Goal: Communication & Community: Answer question/provide support

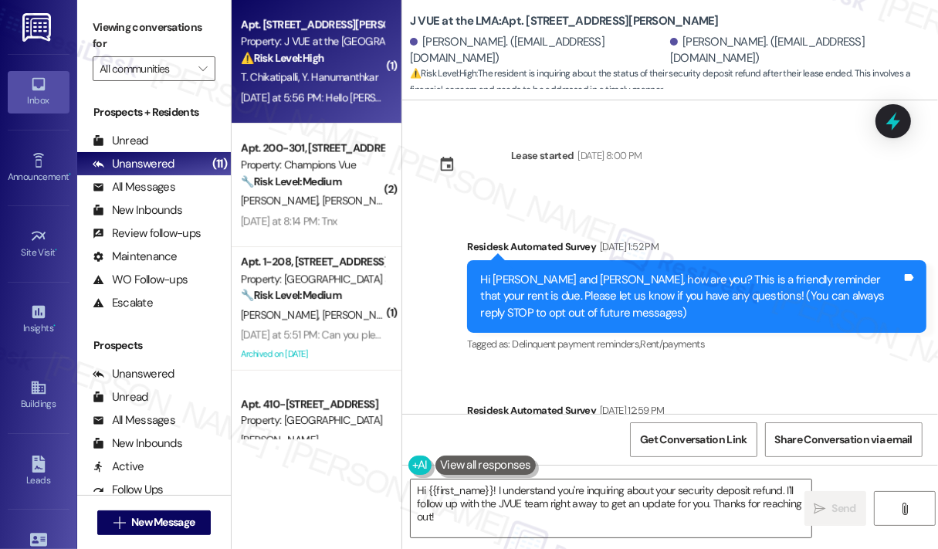
scroll to position [3581, 0]
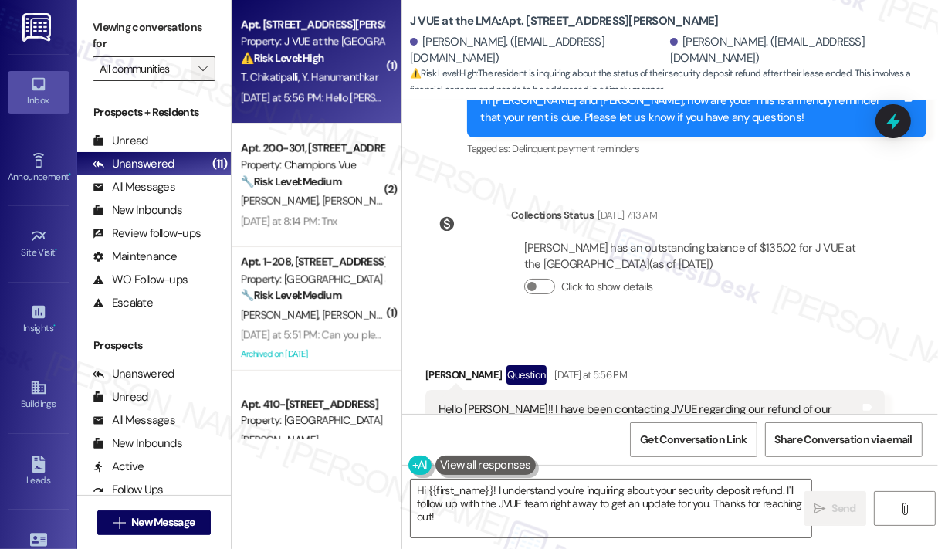
click at [202, 70] on icon "" at bounding box center [202, 69] width 8 height 12
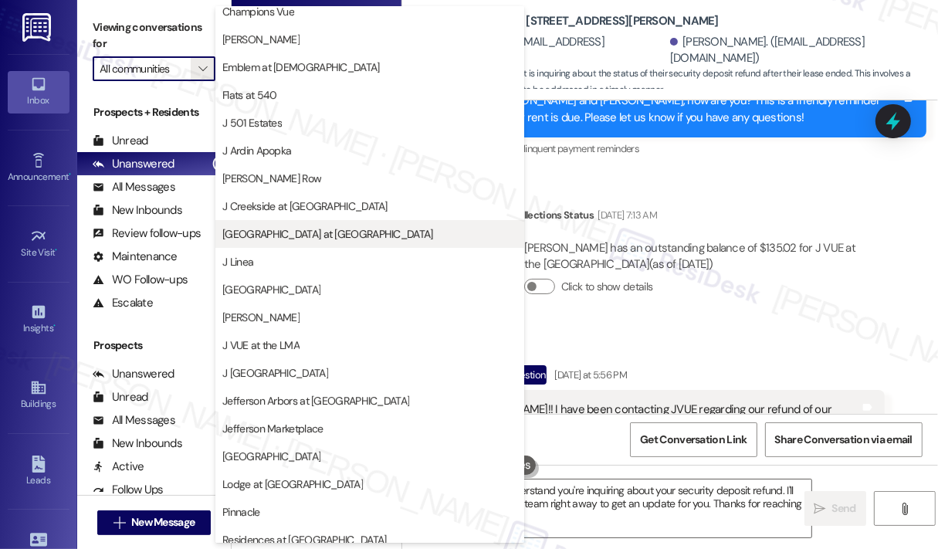
scroll to position [154, 0]
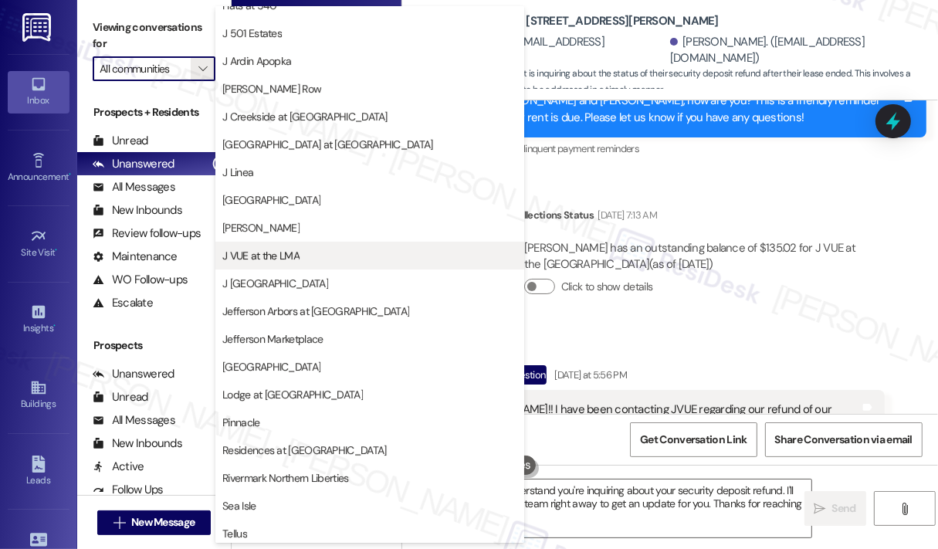
click at [296, 259] on span "J VUE at the LMA" at bounding box center [260, 255] width 77 height 15
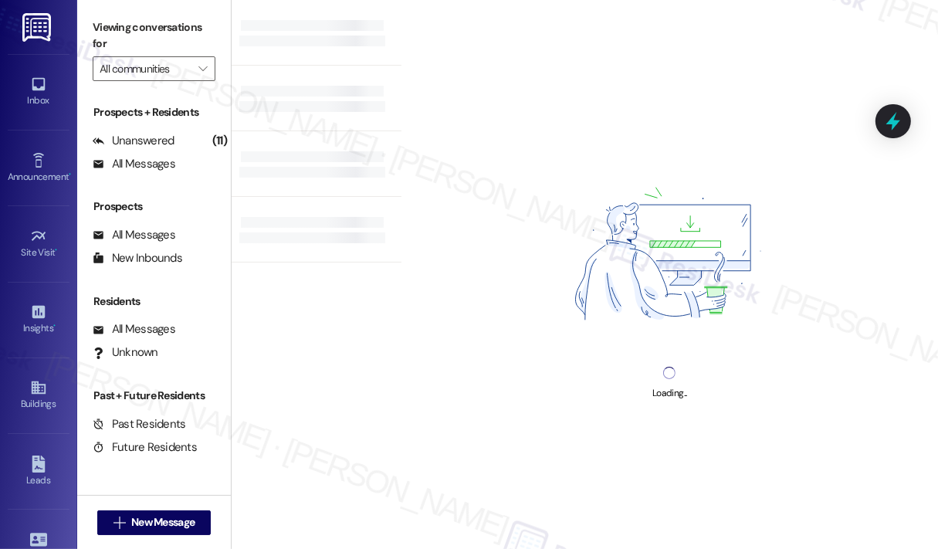
type input "J VUE at the LMA"
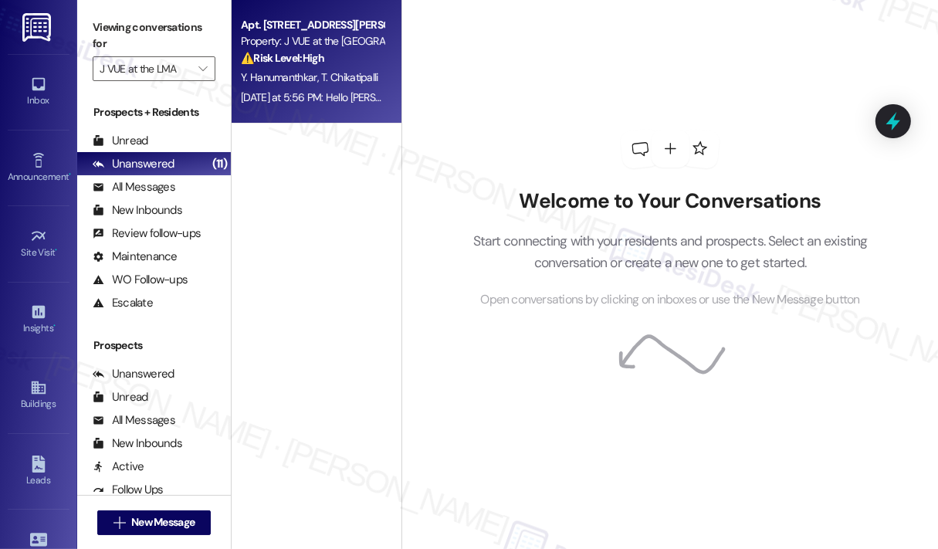
click at [324, 64] on strong "⚠️ Risk Level: High" at bounding box center [282, 58] width 83 height 14
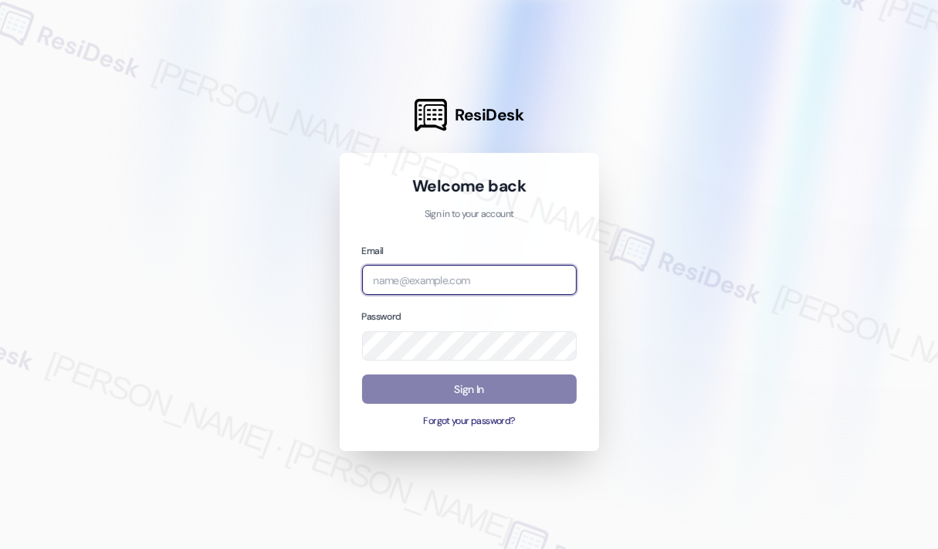
click at [476, 279] on input "email" at bounding box center [469, 280] width 215 height 30
type input "[EMAIL_ADDRESS][PERSON_NAME][DOMAIN_NAME]"
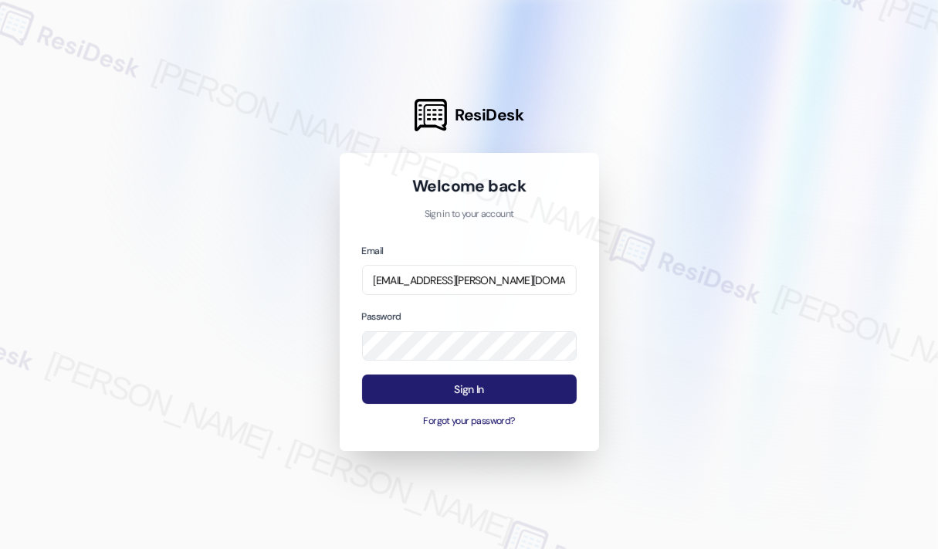
click at [491, 392] on button "Sign In" at bounding box center [469, 390] width 215 height 30
click at [470, 388] on button "Sign In" at bounding box center [469, 390] width 215 height 30
click at [461, 382] on button "Sign In" at bounding box center [469, 390] width 215 height 30
click at [482, 379] on button "Sign In" at bounding box center [469, 390] width 215 height 30
click at [481, 390] on button "Sign In" at bounding box center [469, 390] width 215 height 30
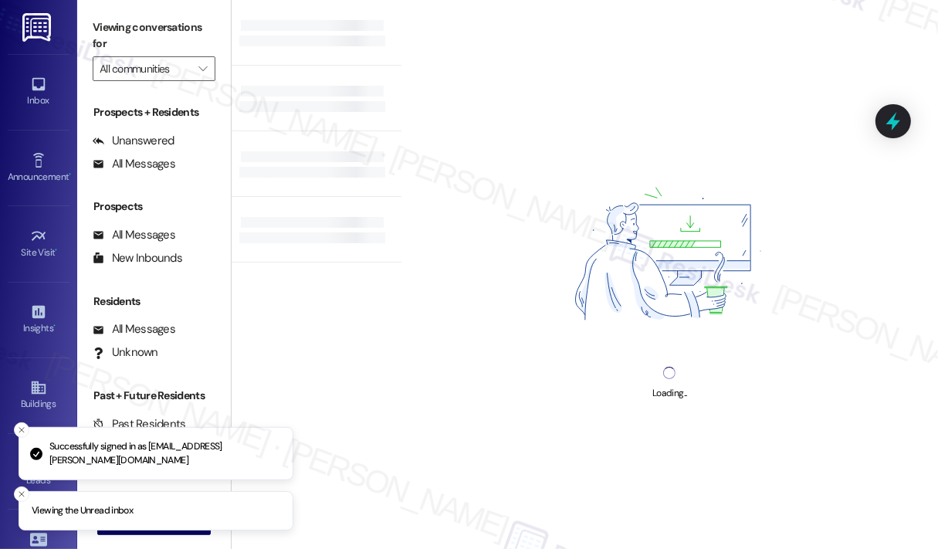
type input "J VUE at the LMA"
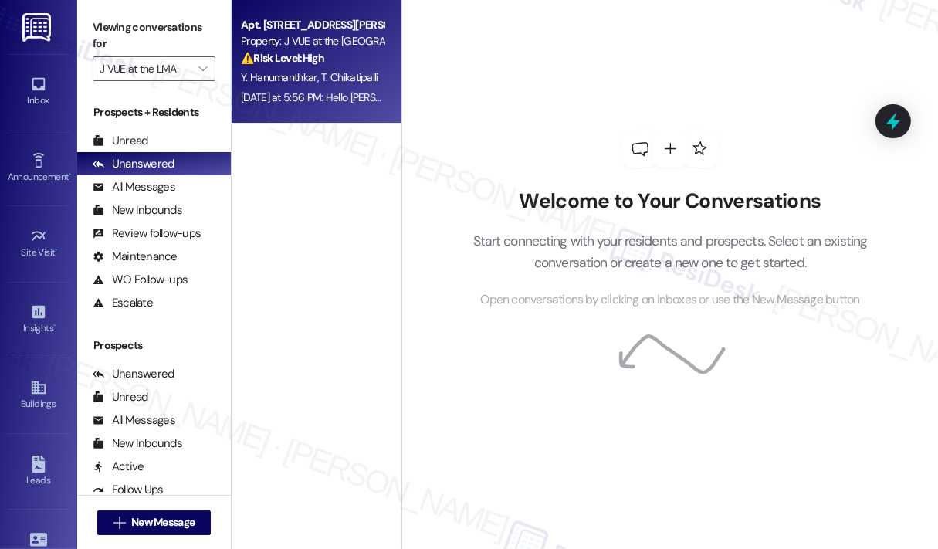
click at [351, 93] on div "[DATE] at 5:56 PM: Hello [PERSON_NAME]!! I have been contacting JVUE regarding …" at bounding box center [812, 97] width 1142 height 14
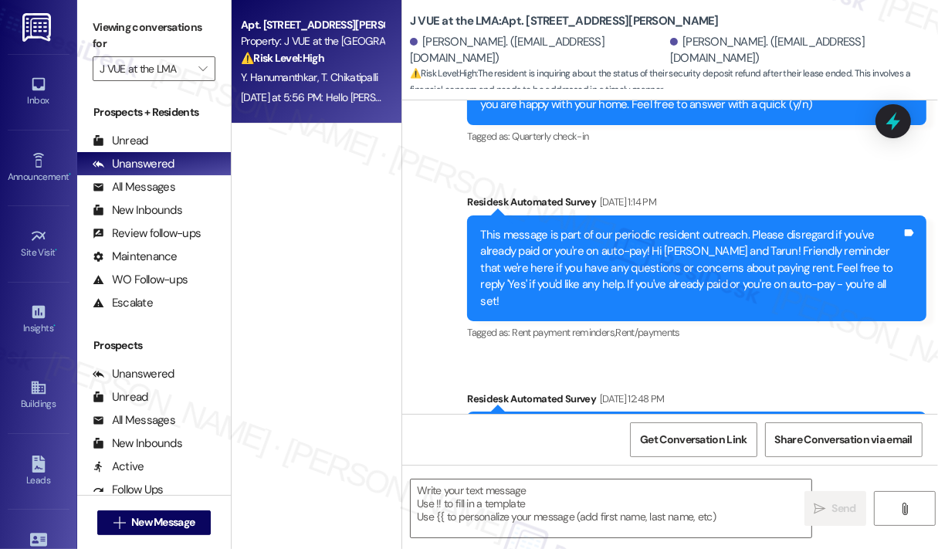
scroll to position [3581, 0]
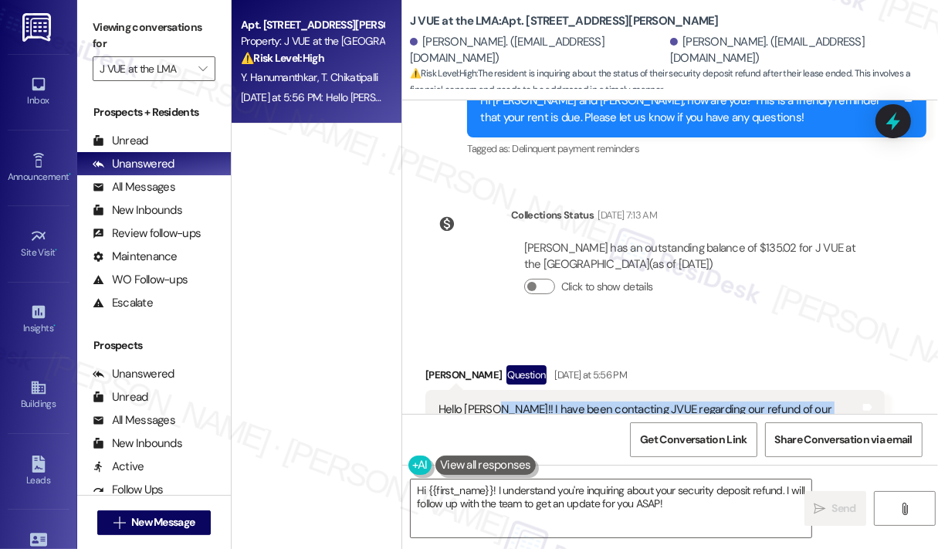
drag, startPoint x: 685, startPoint y: 324, endPoint x: 487, endPoint y: 298, distance: 199.4
click at [487, 402] on div "Hello [PERSON_NAME]!! I have been contacting JVUE regarding our refund of our s…" at bounding box center [650, 443] width 422 height 83
copy div "I have been contacting JVUE regarding our refund of our security deposit. We en…"
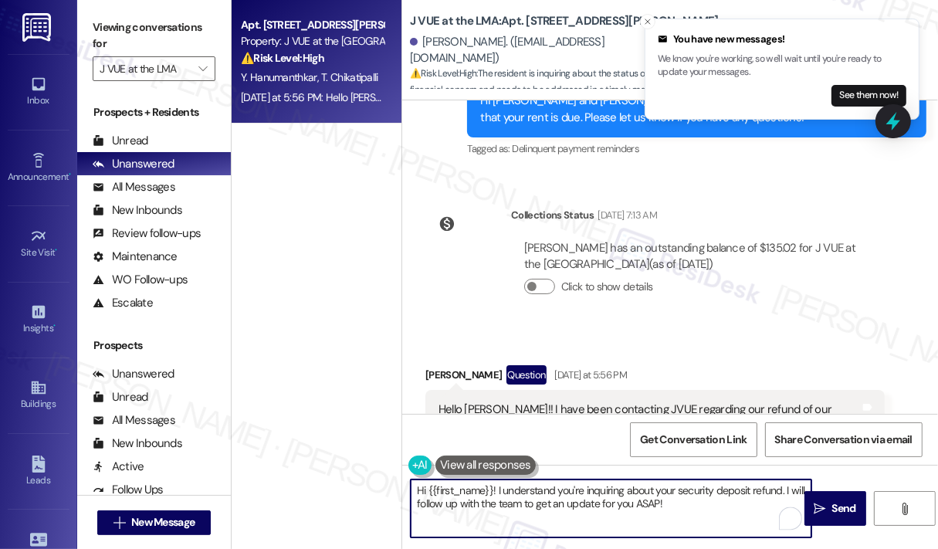
drag, startPoint x: 689, startPoint y: 503, endPoint x: 498, endPoint y: 489, distance: 191.3
click at [498, 489] on textarea "Hi {{first_name}}! I understand you're inquiring about your security deposit re…" at bounding box center [611, 509] width 401 height 58
paste textarea "Thank you for reaching out. Can you confirm when you first contacted JVUE about…"
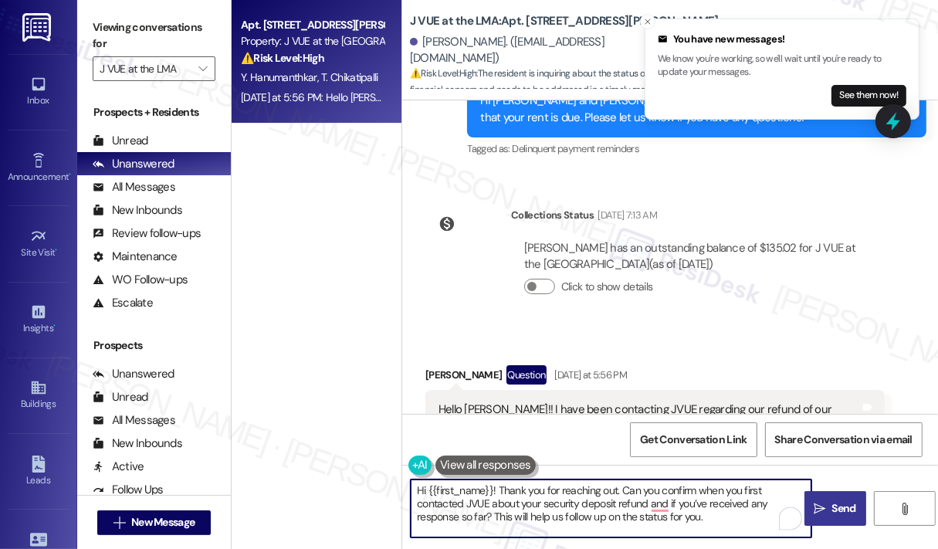
type textarea "Hi {{first_name}}! Thank you for reaching out. Can you confirm when you first c…"
click at [834, 506] on span "Send" at bounding box center [845, 508] width 24 height 16
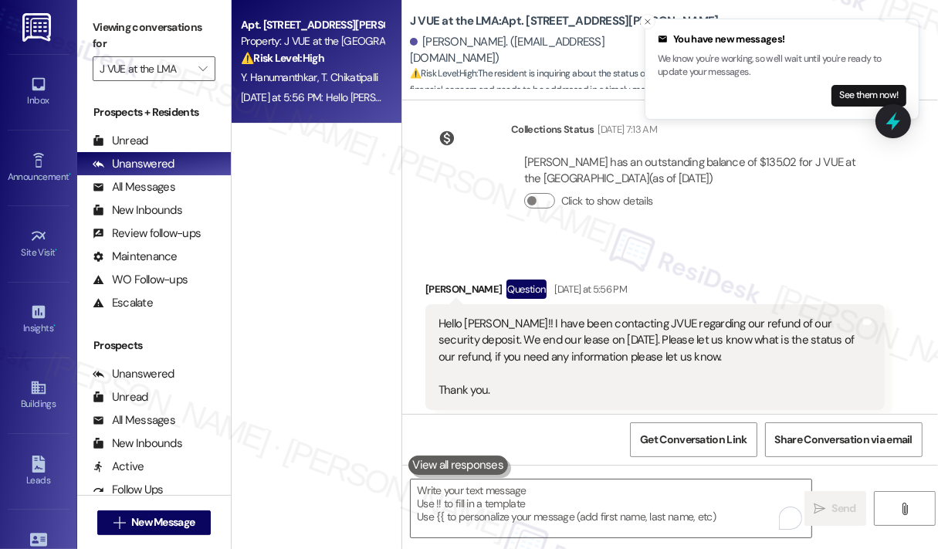
scroll to position [3723, 0]
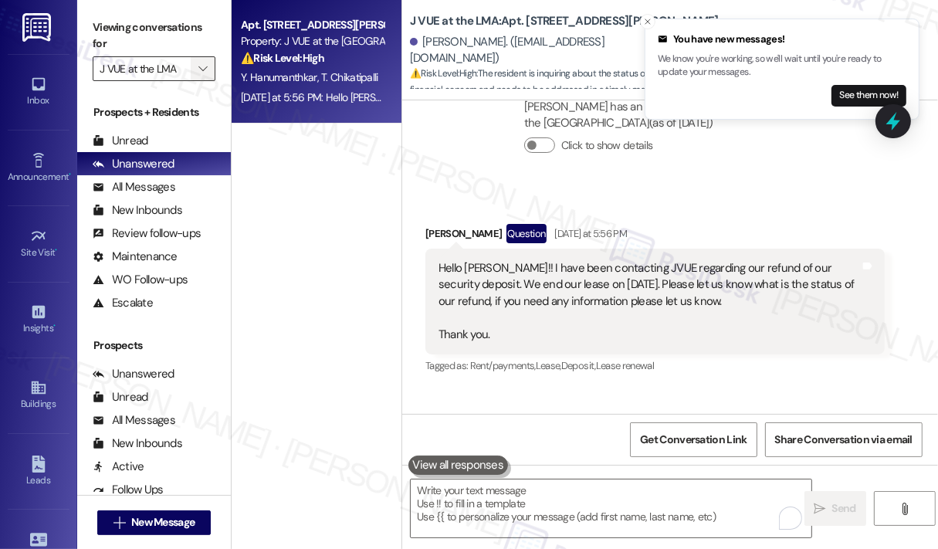
click at [204, 70] on icon "" at bounding box center [202, 69] width 8 height 12
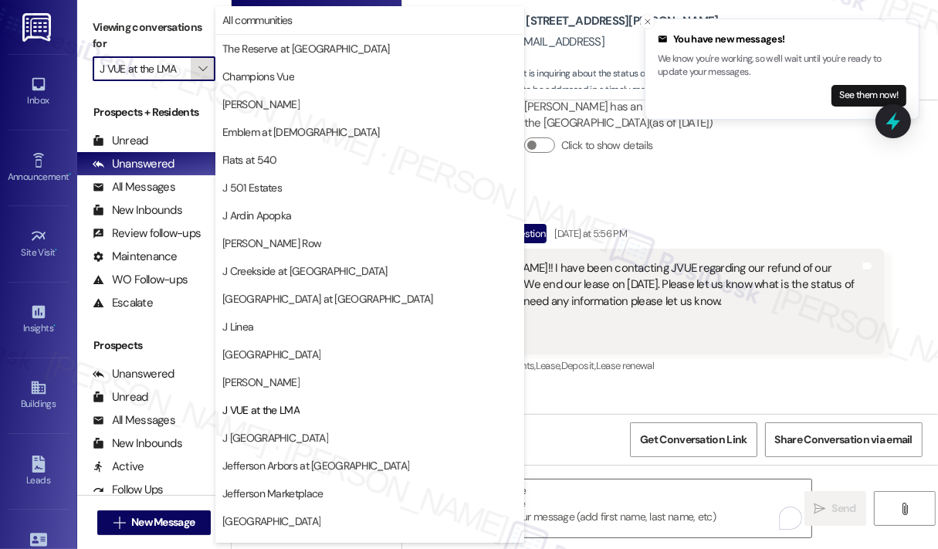
scroll to position [242, 0]
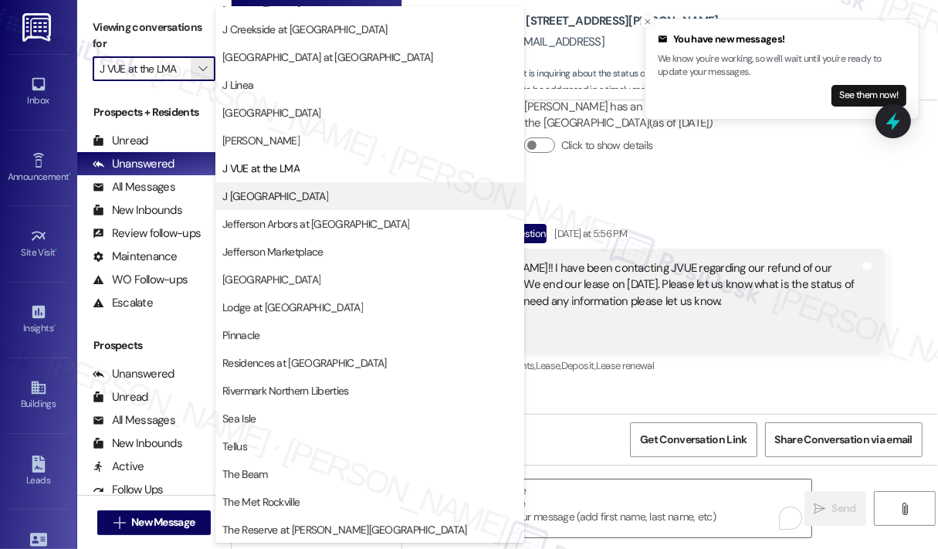
click at [280, 194] on span "J [GEOGRAPHIC_DATA]" at bounding box center [275, 195] width 106 height 15
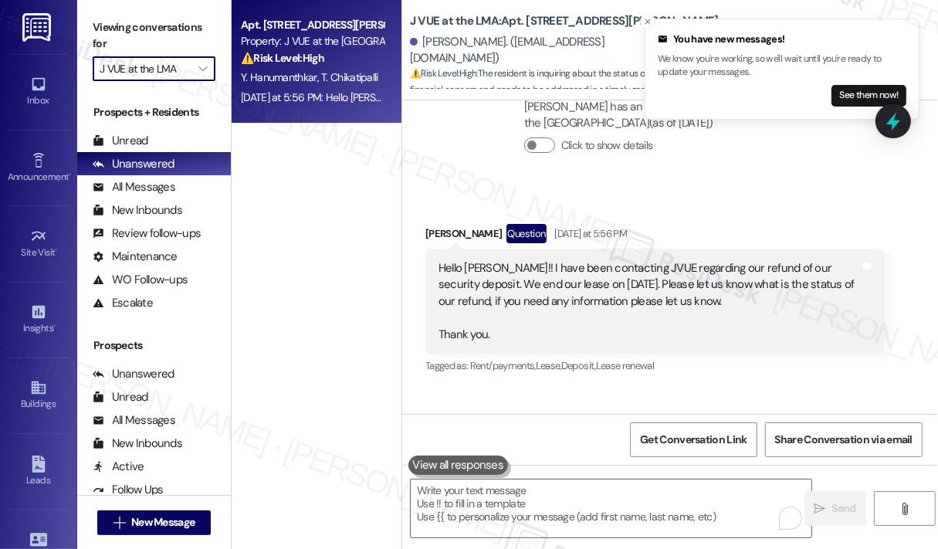
type input "J [GEOGRAPHIC_DATA]"
click at [287, 100] on div "11:20 AM: Yes confirmed 11:20 AM: Yes confirmed" at bounding box center [294, 97] width 106 height 14
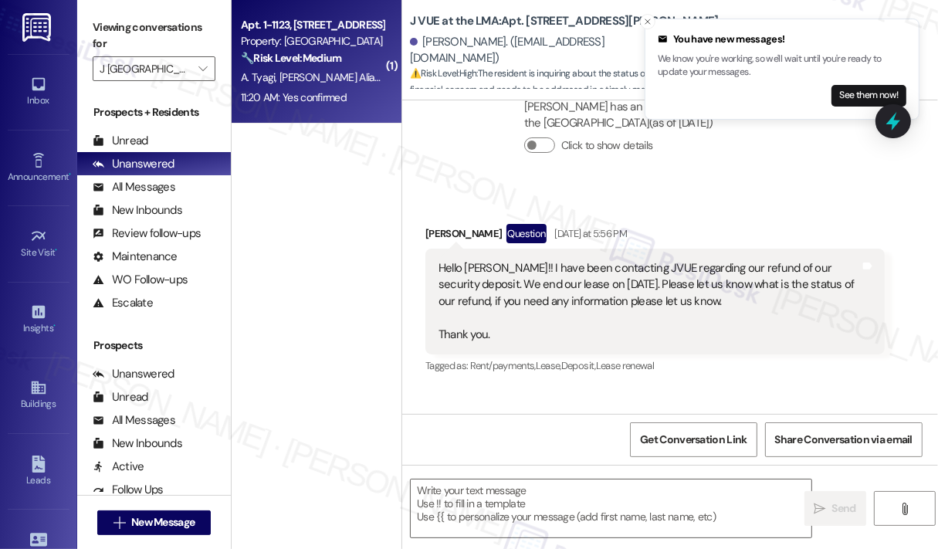
type textarea "Fetching suggested responses. Please feel free to read through the conversation…"
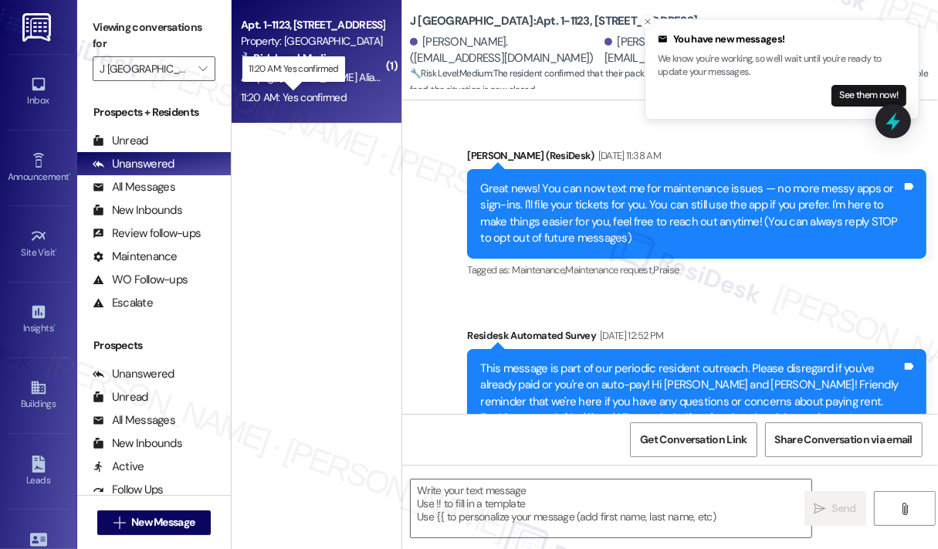
scroll to position [6231, 0]
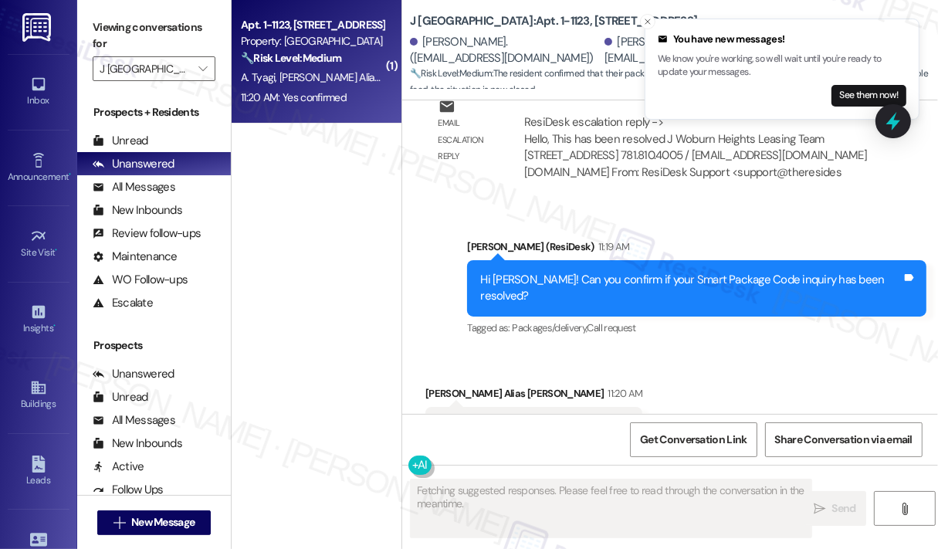
click at [706, 351] on div "Received via SMS Riva [PERSON_NAME] Alias [PERSON_NAME] 11:20 AM Yes confirmed …" at bounding box center [670, 416] width 536 height 131
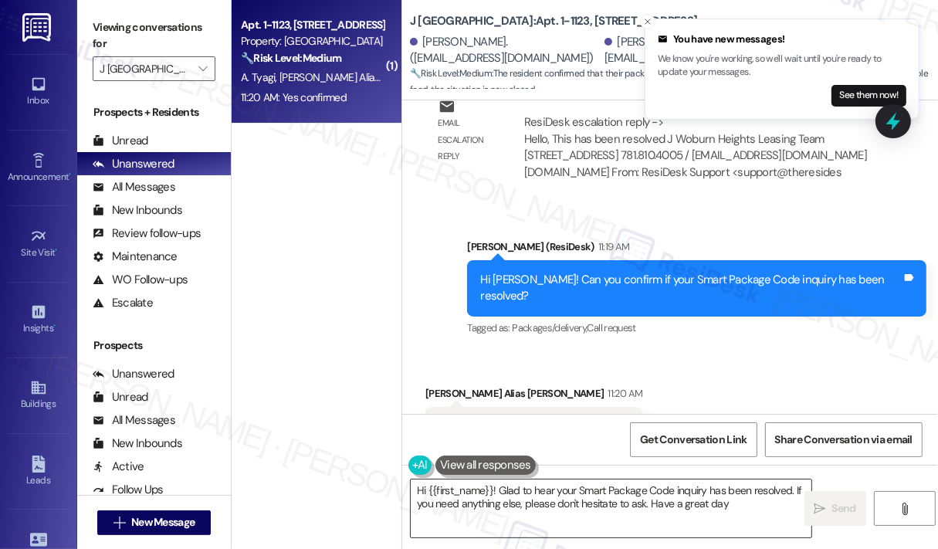
type textarea "Hi {{first_name}}! Glad to hear your Smart Package Code inquiry has been resolv…"
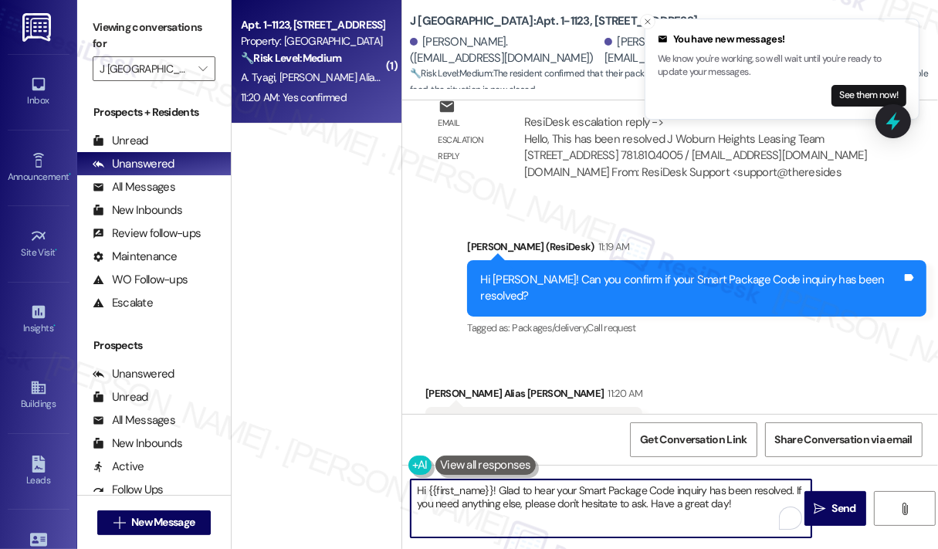
click at [647, 509] on textarea "Hi {{first_name}}! Glad to hear your Smart Package Code inquiry has been resolv…" at bounding box center [611, 509] width 401 height 58
click at [734, 504] on textarea "Hi {{first_name}}! Glad to hear your Smart Package Code inquiry has been resolv…" at bounding box center [611, 509] width 401 height 58
click at [837, 512] on span "Send" at bounding box center [845, 508] width 24 height 16
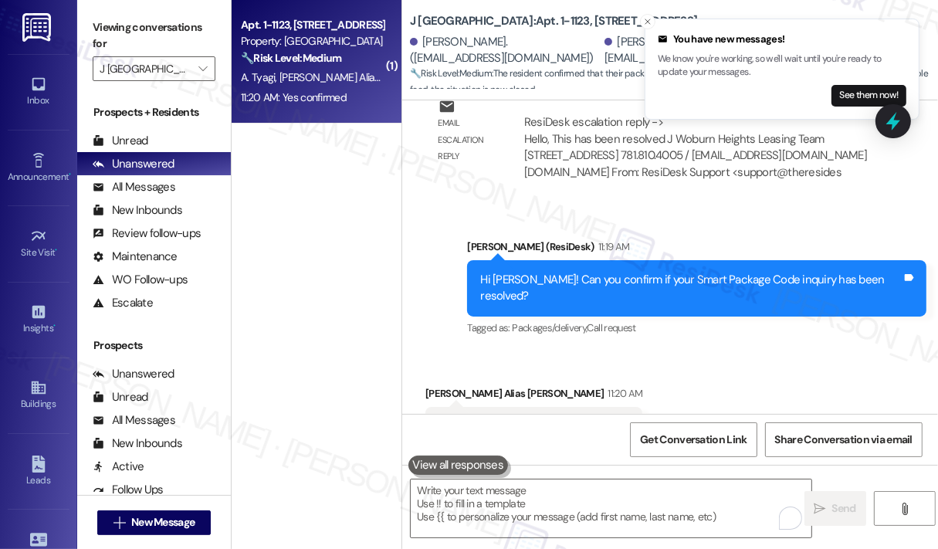
click at [775, 367] on div "Received via SMS Riva [PERSON_NAME] Alias [PERSON_NAME] 11:20 AM Yes confirmed …" at bounding box center [670, 416] width 536 height 131
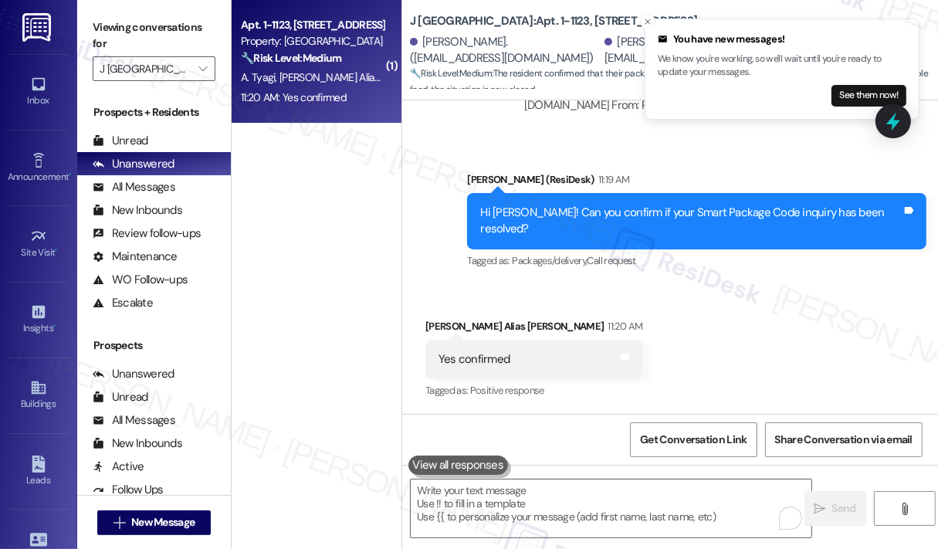
scroll to position [6355, 0]
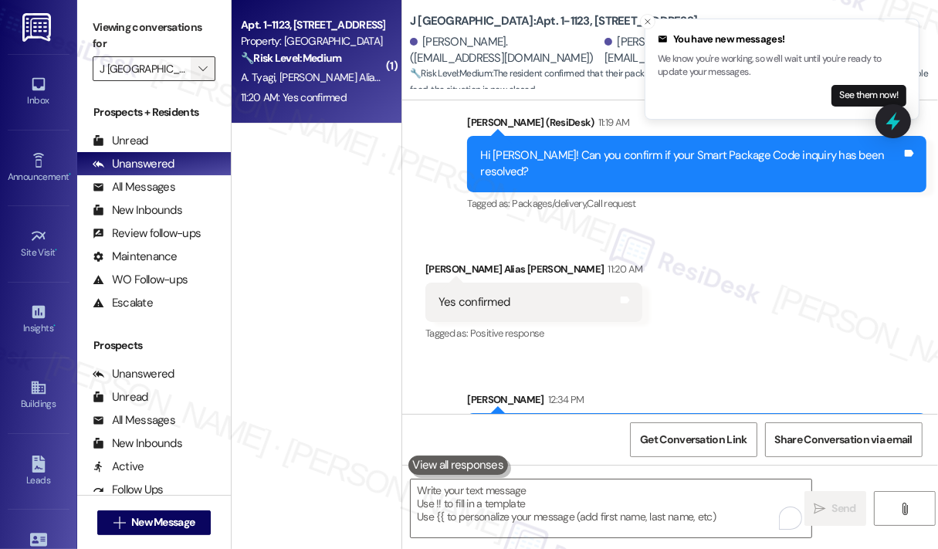
click at [209, 67] on span "" at bounding box center [202, 68] width 15 height 25
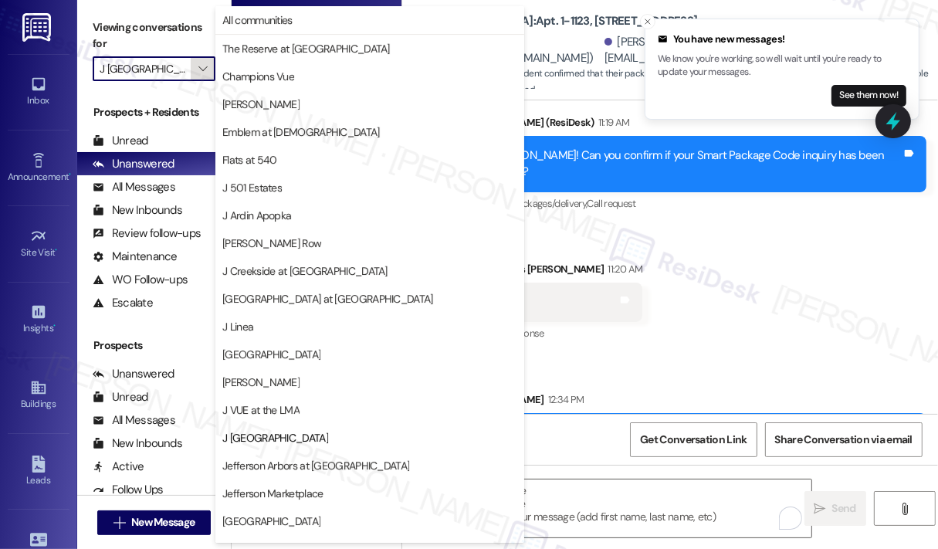
scroll to position [242, 0]
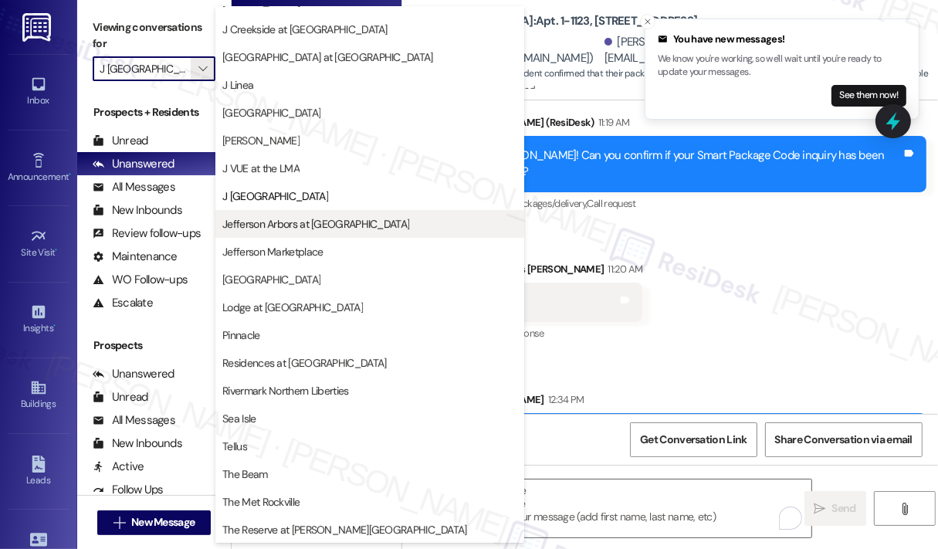
click at [286, 225] on span "Jefferson Arbors at [GEOGRAPHIC_DATA]" at bounding box center [315, 223] width 187 height 15
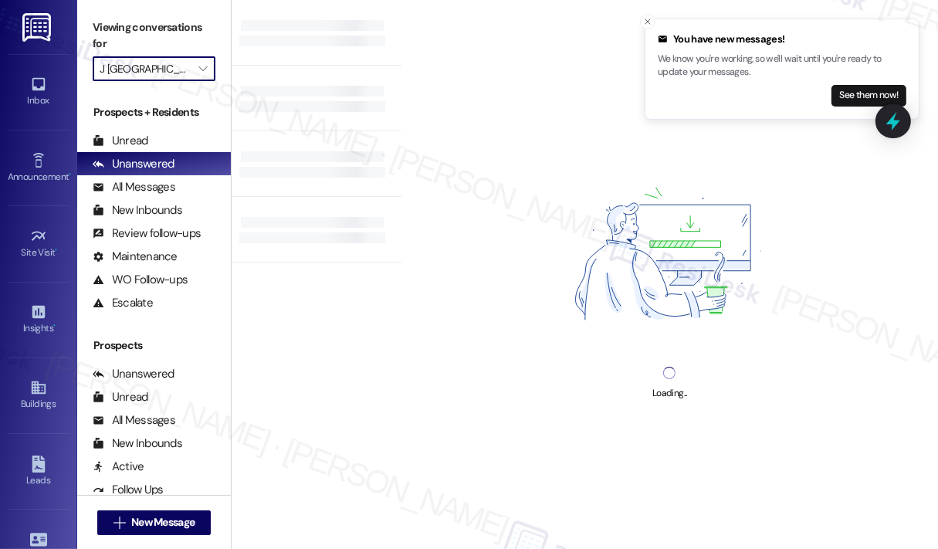
type input "Jefferson Arbors at [GEOGRAPHIC_DATA]"
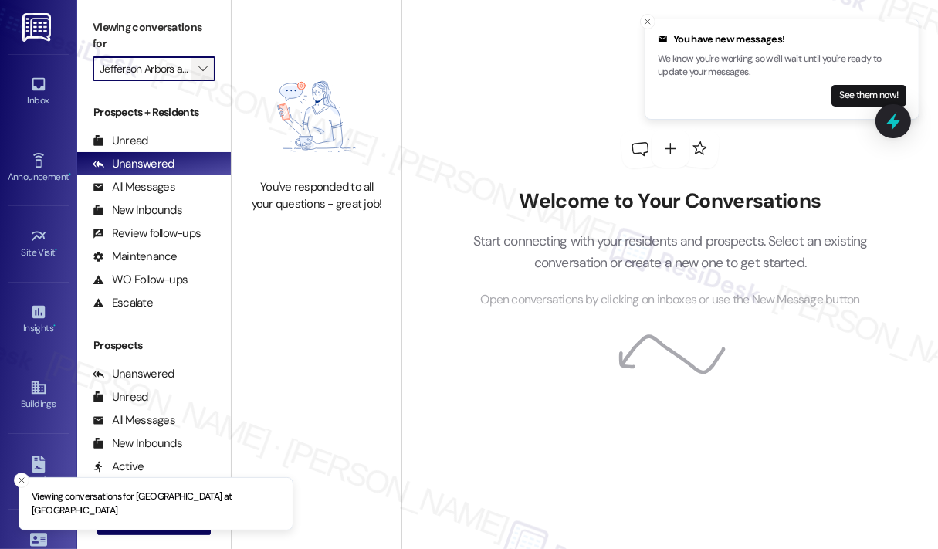
click at [204, 73] on icon "" at bounding box center [202, 69] width 8 height 12
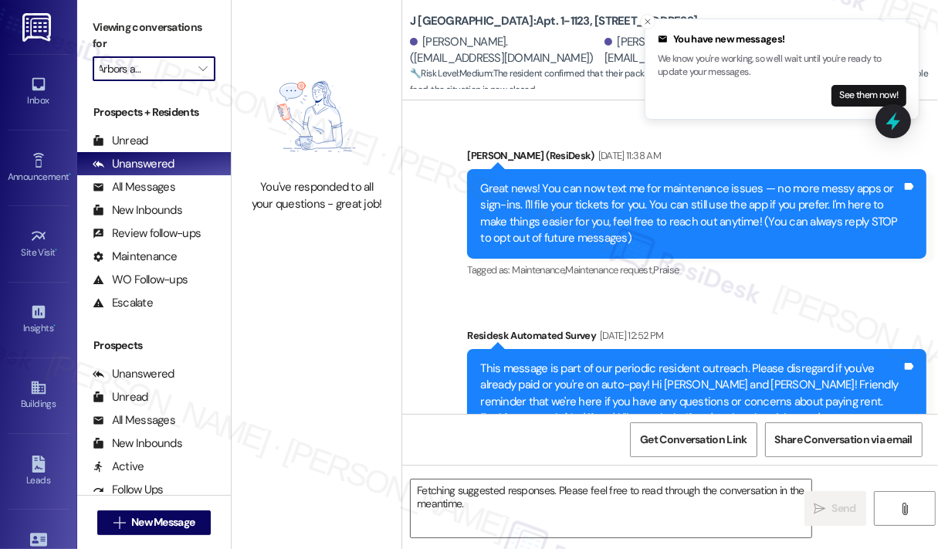
scroll to position [6231, 0]
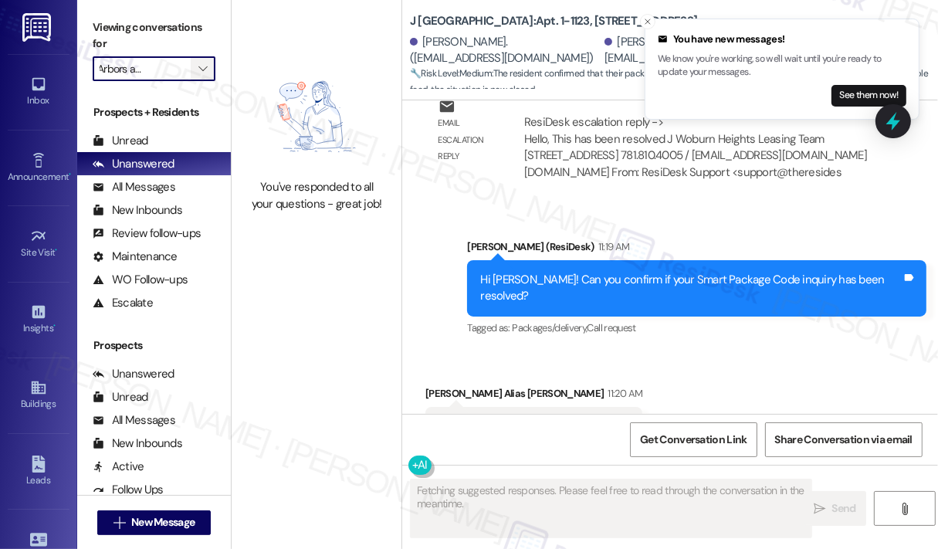
click at [205, 70] on icon "" at bounding box center [202, 69] width 8 height 12
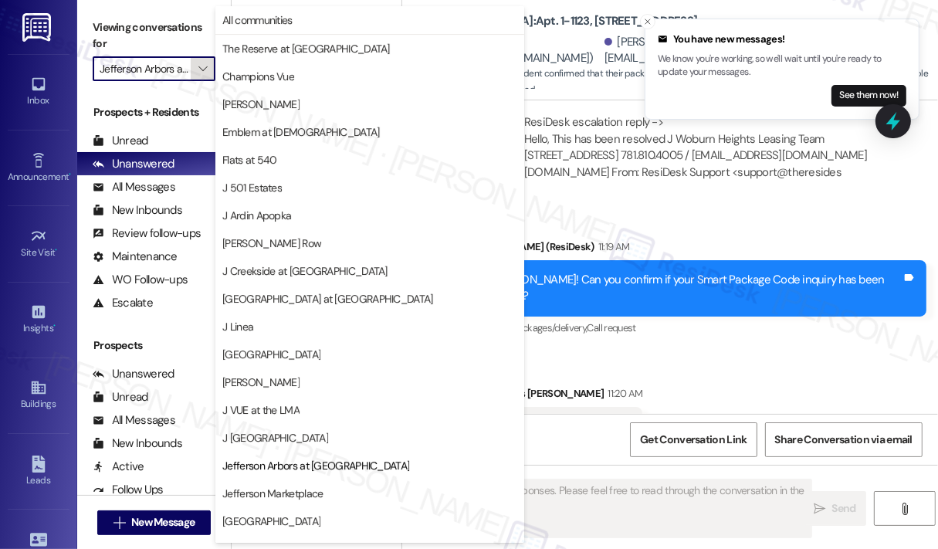
scroll to position [242, 0]
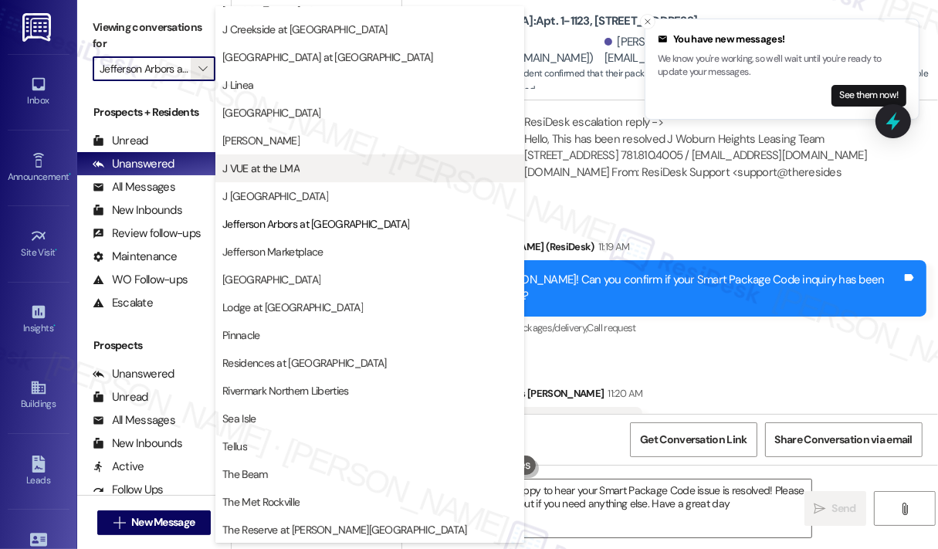
type textarea "Hi {{first_name}}, I'm happy to hear your Smart Package Code issue is resolved!…"
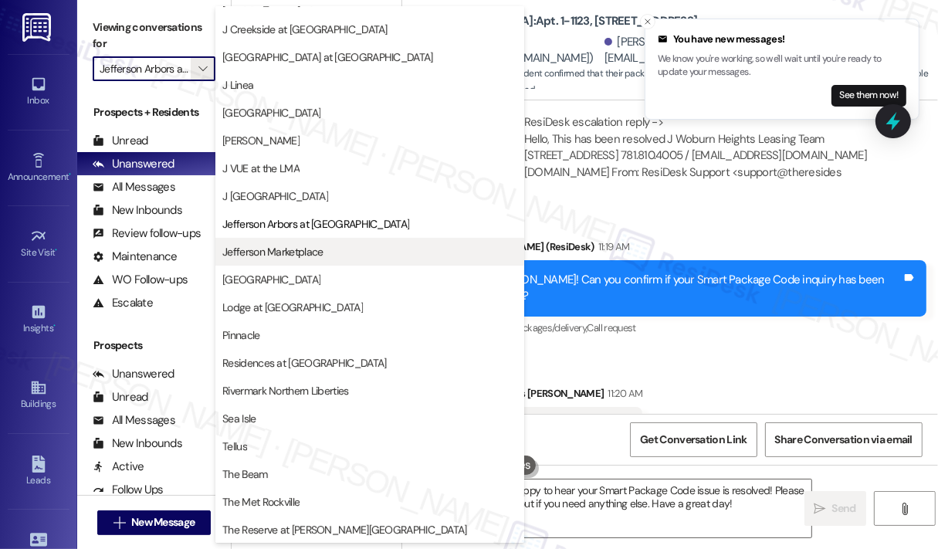
click at [285, 250] on span "Jefferson Marketplace" at bounding box center [272, 251] width 100 height 15
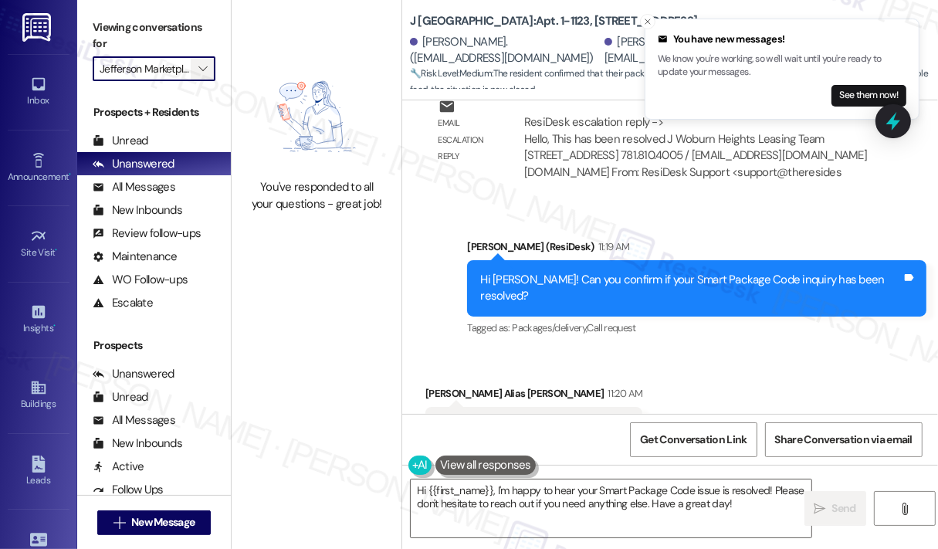
click at [199, 66] on icon "" at bounding box center [202, 69] width 8 height 12
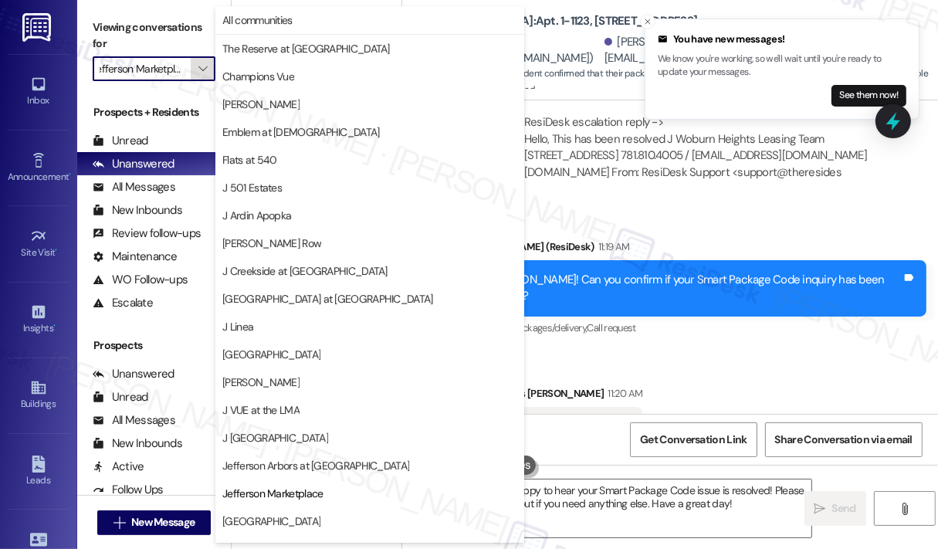
scroll to position [242, 0]
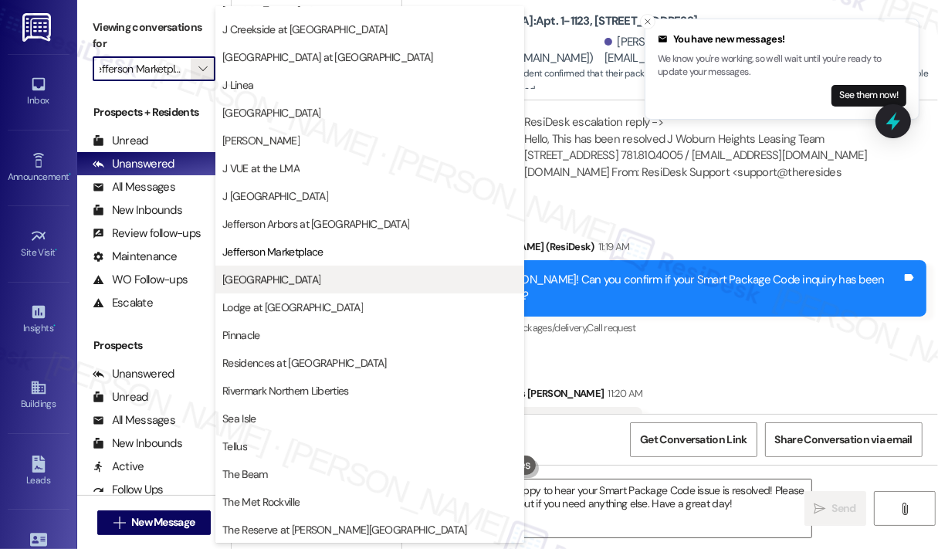
click at [297, 280] on span "[GEOGRAPHIC_DATA]" at bounding box center [271, 279] width 98 height 15
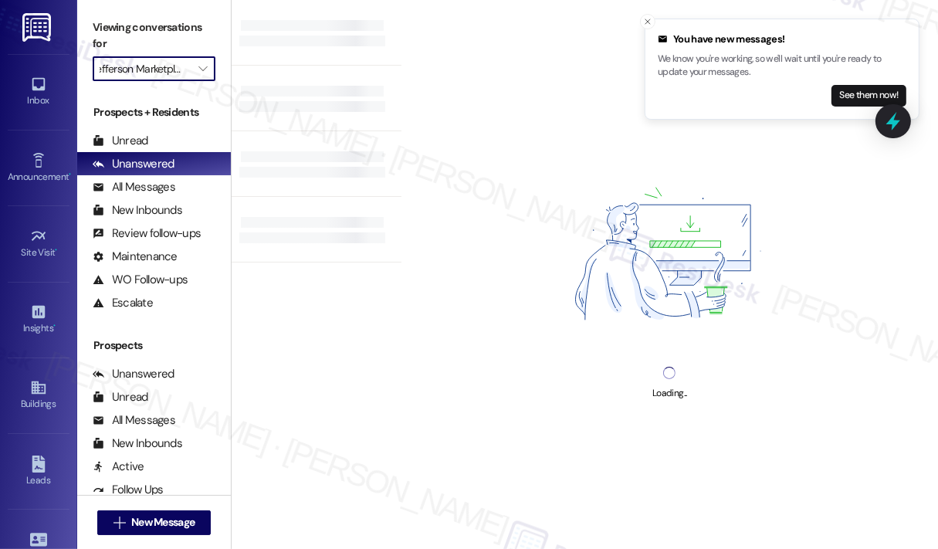
type input "[GEOGRAPHIC_DATA]"
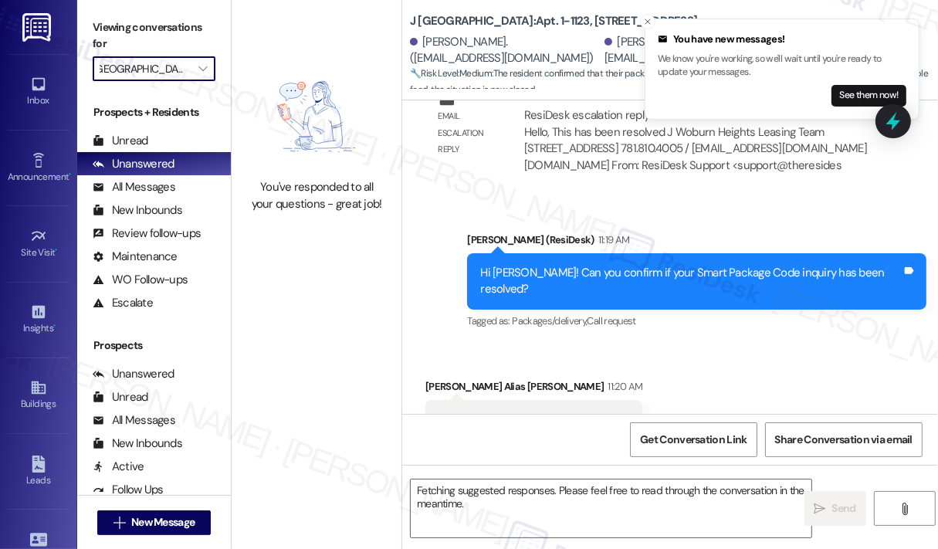
scroll to position [6231, 0]
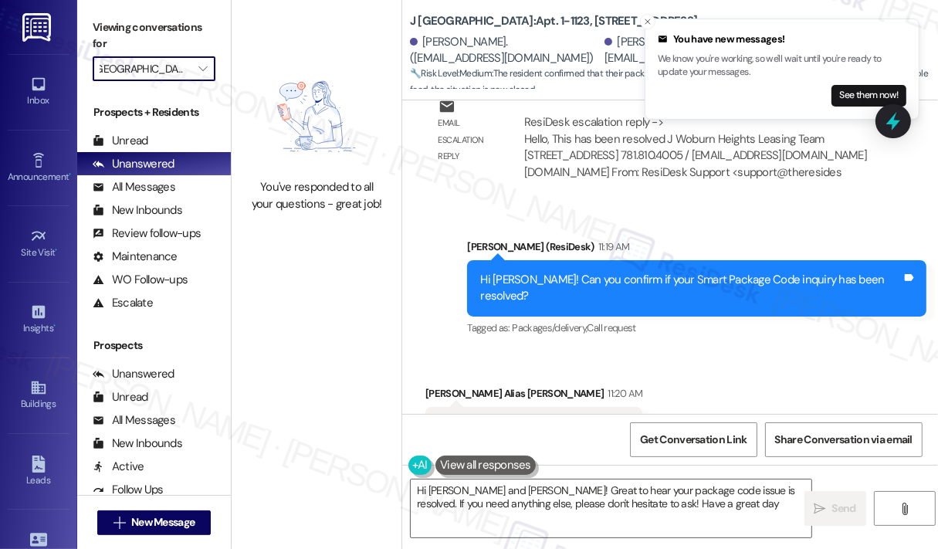
type textarea "Hi [PERSON_NAME] and [PERSON_NAME]! Great to hear your package code issue is re…"
click at [204, 70] on icon "" at bounding box center [202, 69] width 8 height 12
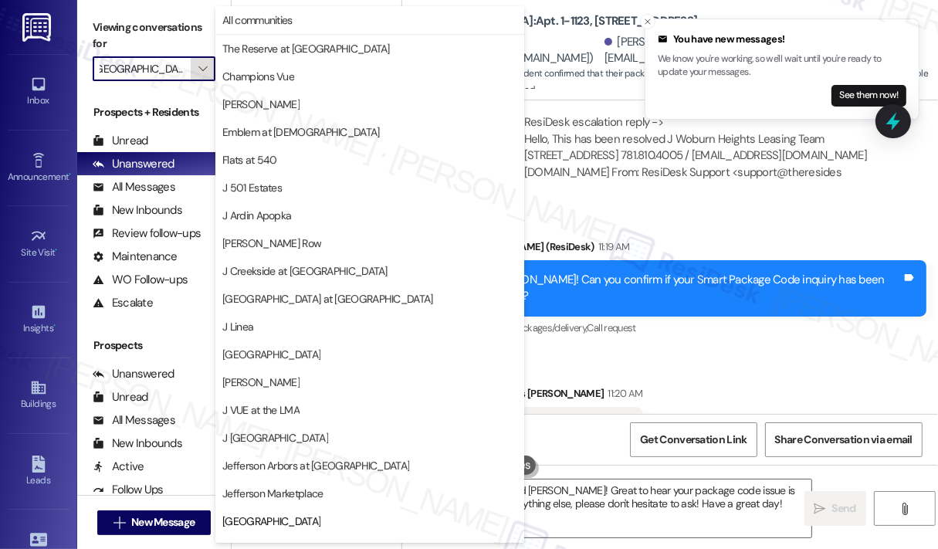
scroll to position [242, 0]
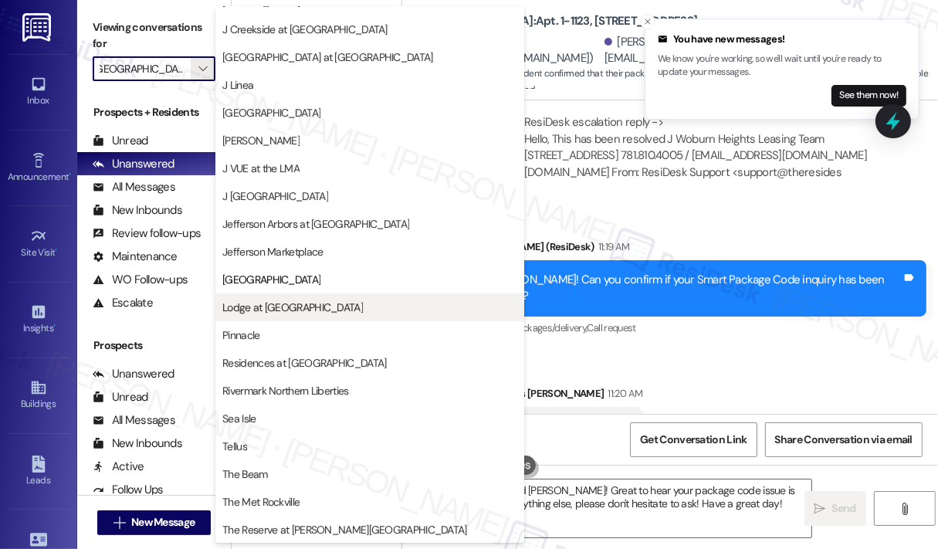
click at [310, 302] on span "Lodge at [GEOGRAPHIC_DATA]" at bounding box center [292, 307] width 141 height 15
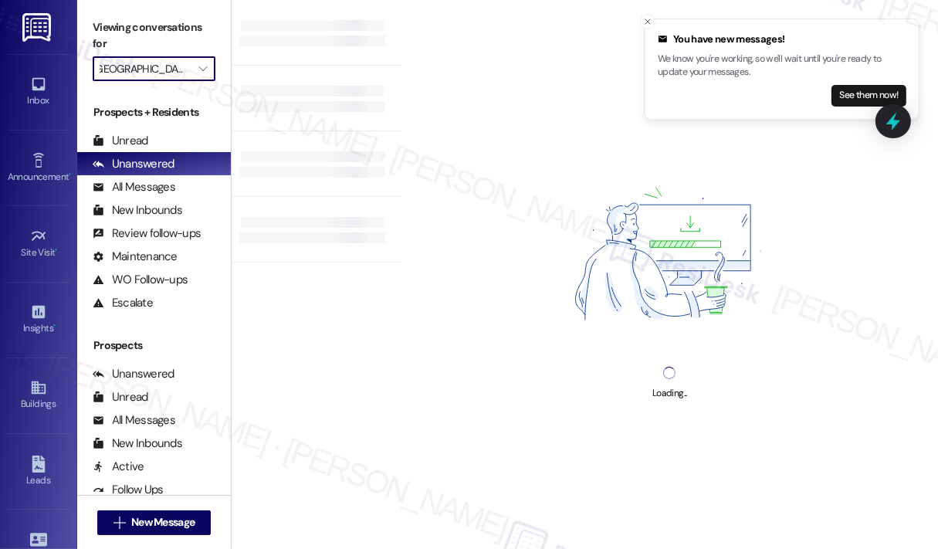
type input "Lodge at [GEOGRAPHIC_DATA]"
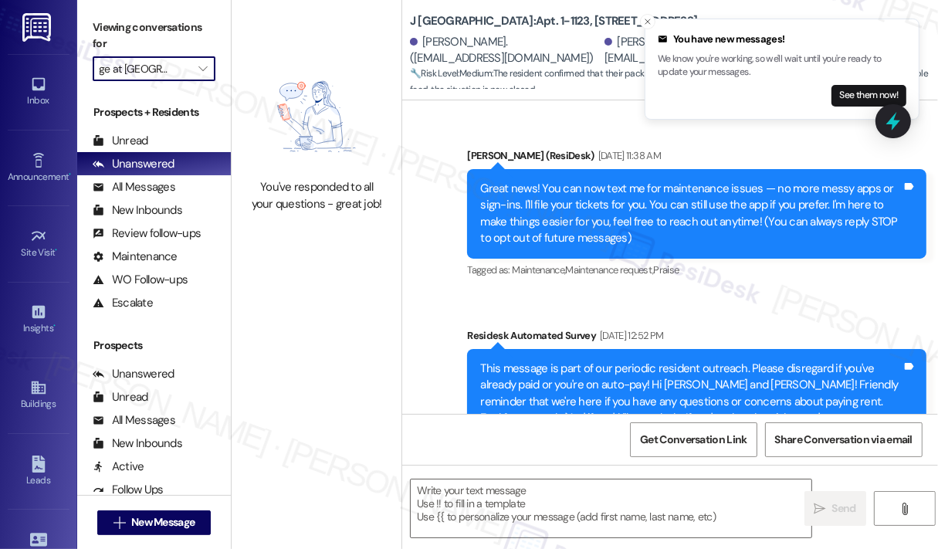
scroll to position [6231, 0]
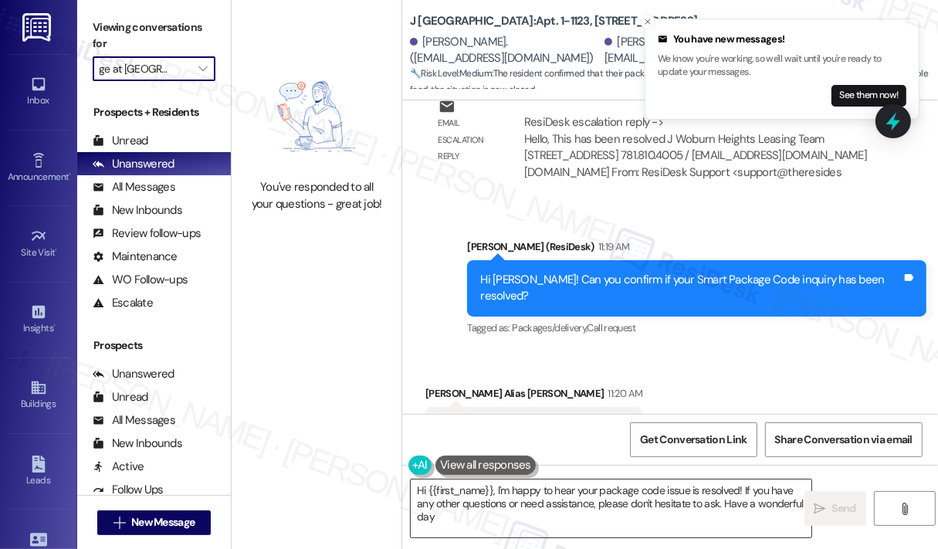
type textarea "Hi {{first_name}}, I'm happy to hear your package code issue is resolved! If yo…"
click at [195, 64] on span "" at bounding box center [202, 68] width 15 height 25
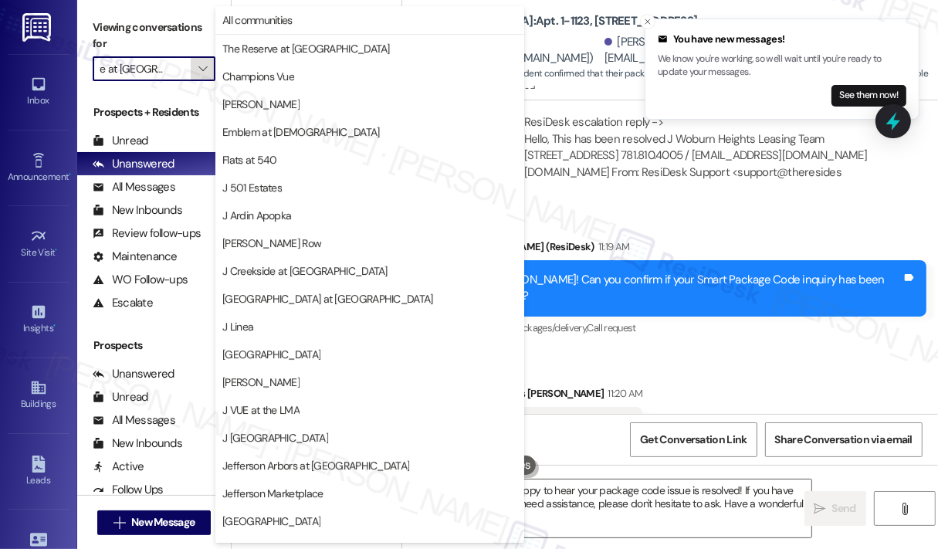
scroll to position [242, 0]
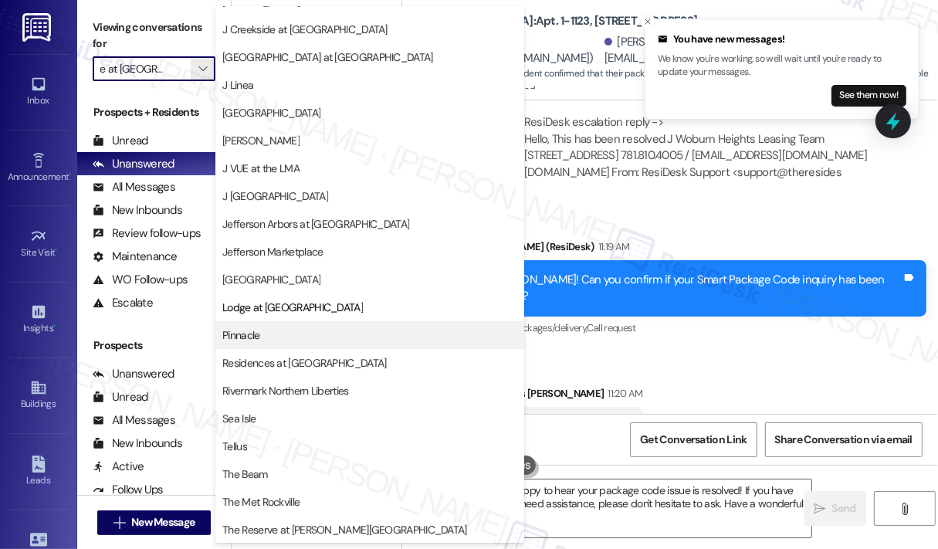
click at [301, 334] on span "Pinnacle" at bounding box center [369, 334] width 295 height 15
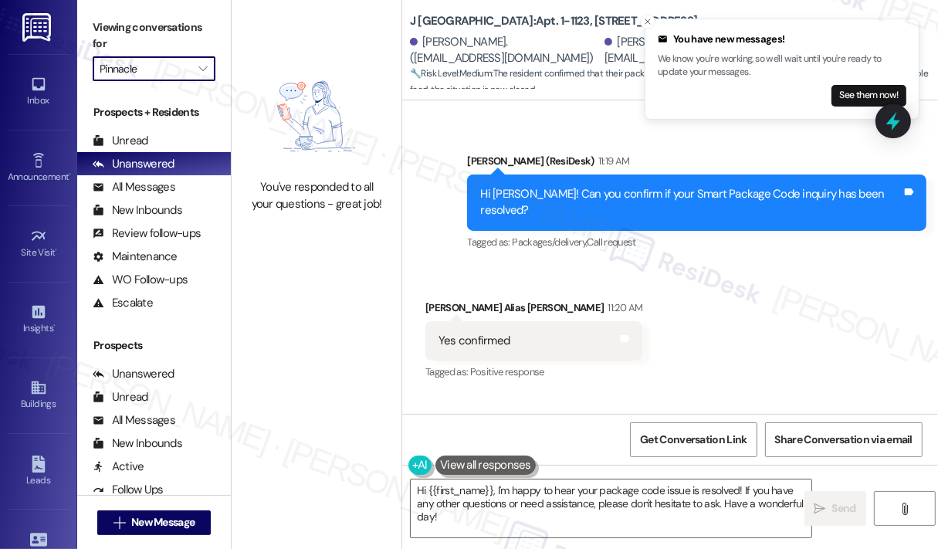
scroll to position [6378, 0]
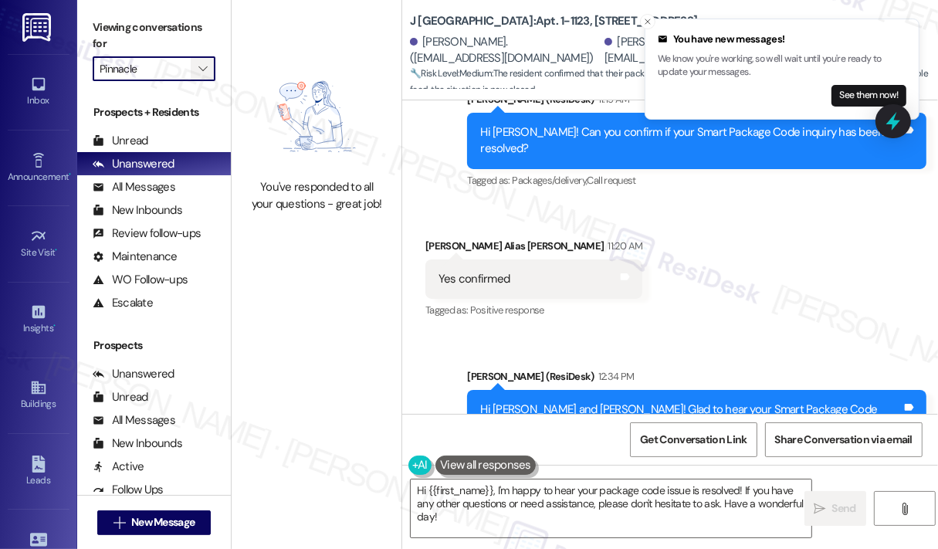
click at [198, 70] on span "" at bounding box center [202, 68] width 15 height 25
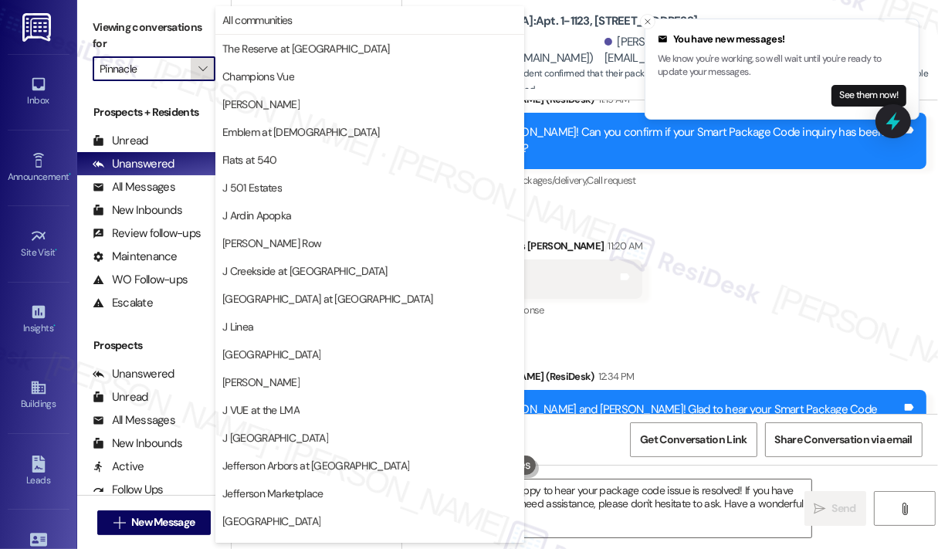
scroll to position [242, 0]
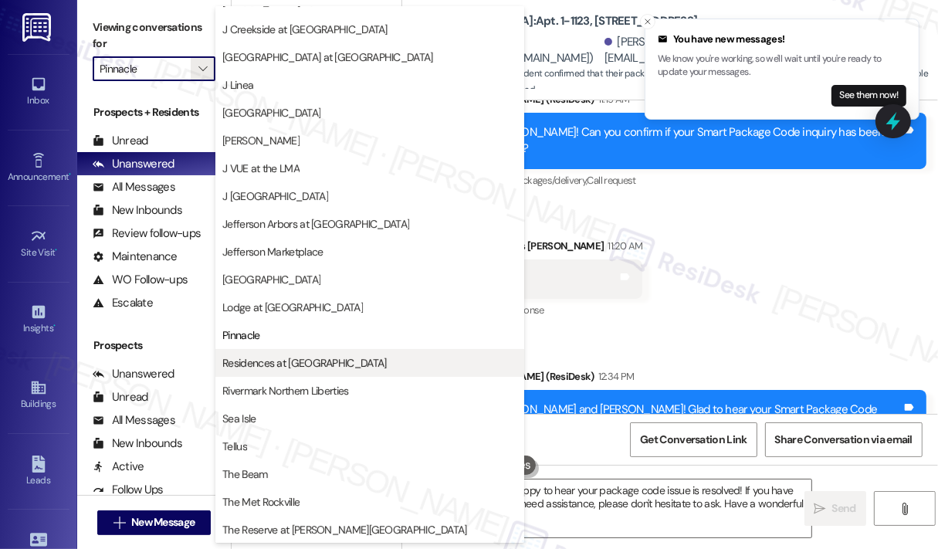
click at [269, 364] on span "Residences at [GEOGRAPHIC_DATA]" at bounding box center [304, 362] width 164 height 15
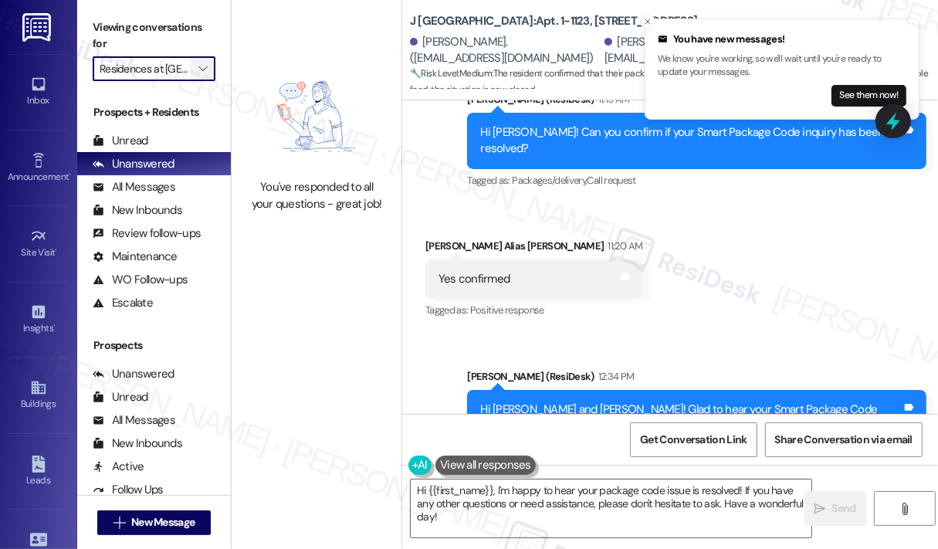
click at [211, 67] on button "" at bounding box center [203, 68] width 25 height 25
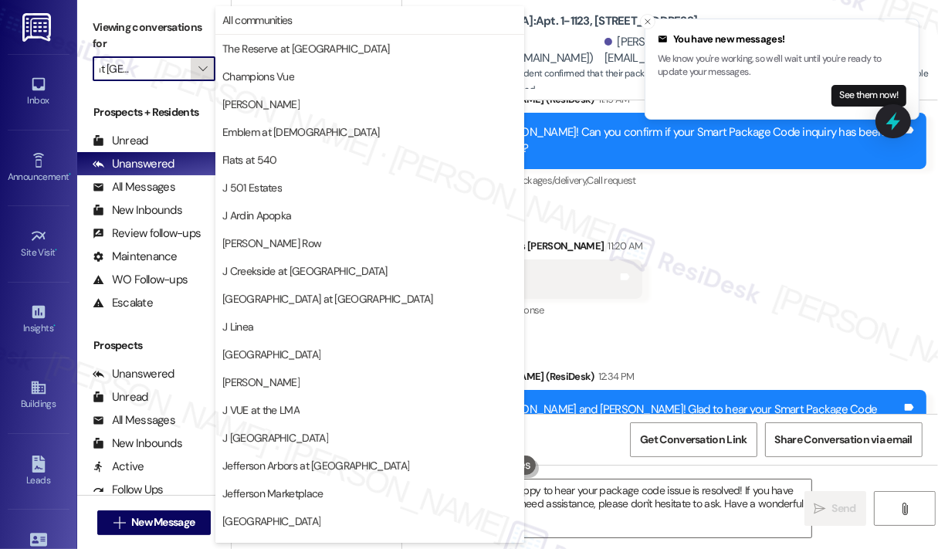
scroll to position [242, 0]
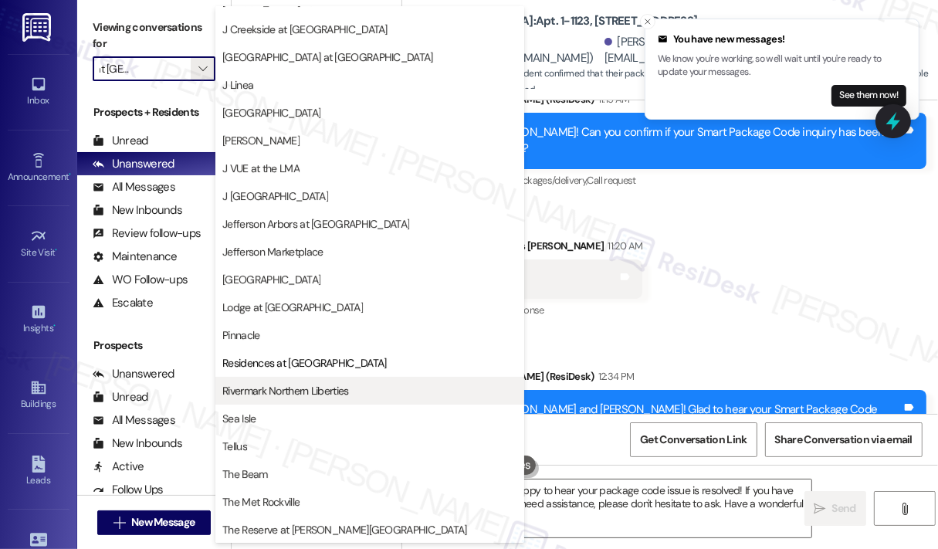
click at [269, 383] on span "Rivermark Northern Liberties" at bounding box center [285, 390] width 126 height 15
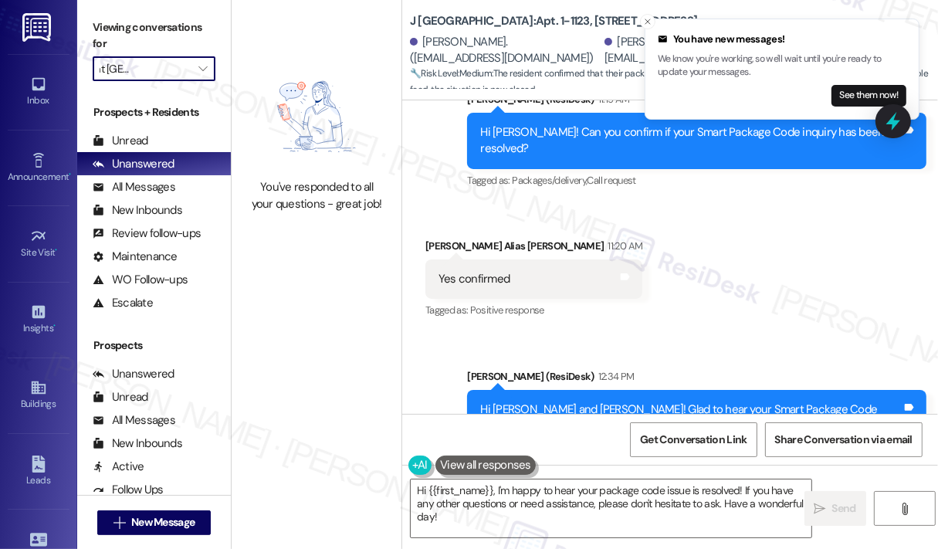
type input "Rivermark Northern Liberties"
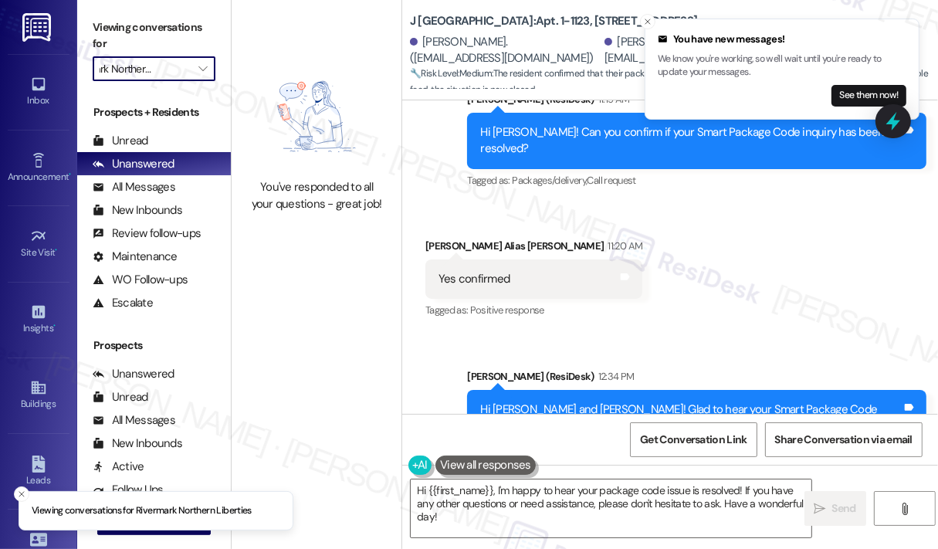
scroll to position [0, 37]
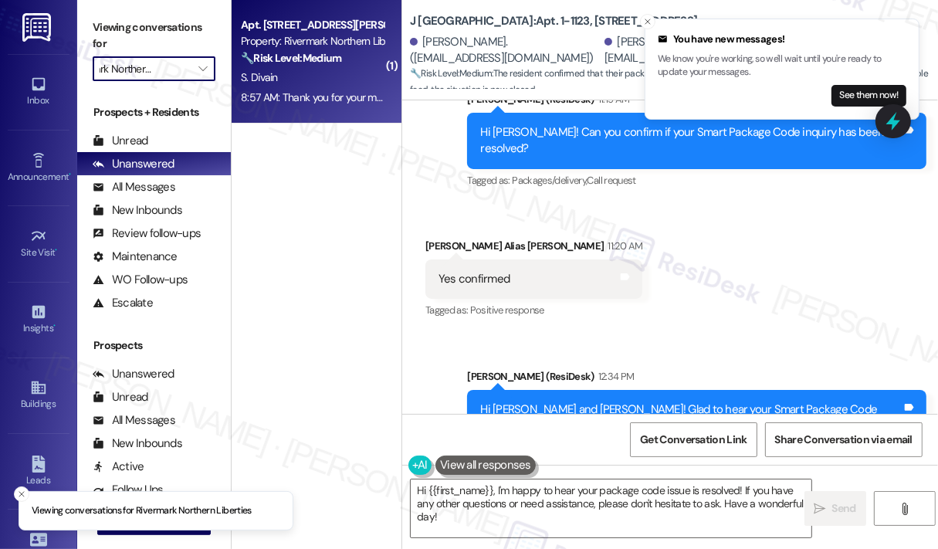
click at [330, 95] on div "8:57 AM: Thank you for your message. Our offices are currently closed, but we w…" at bounding box center [693, 97] width 905 height 14
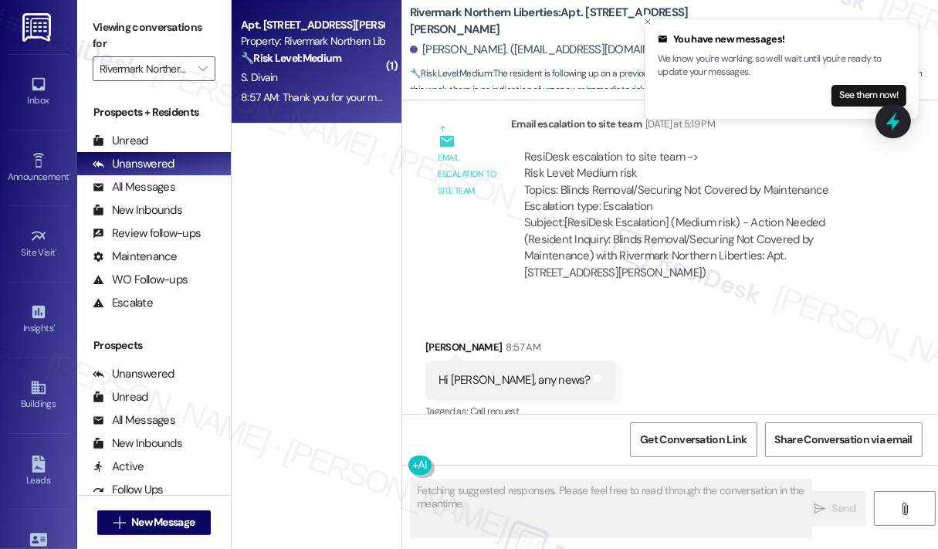
scroll to position [4088, 0]
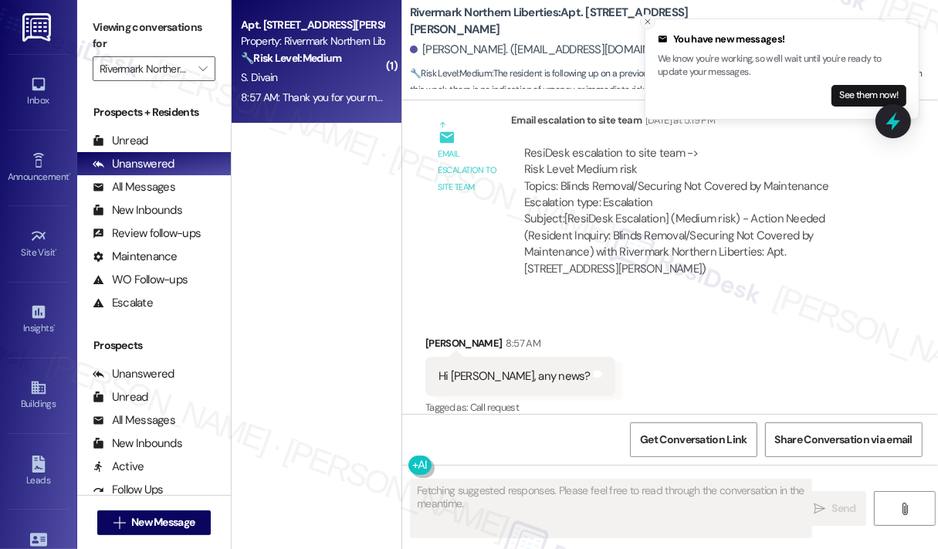
click at [647, 19] on icon "Close toast" at bounding box center [647, 21] width 9 height 9
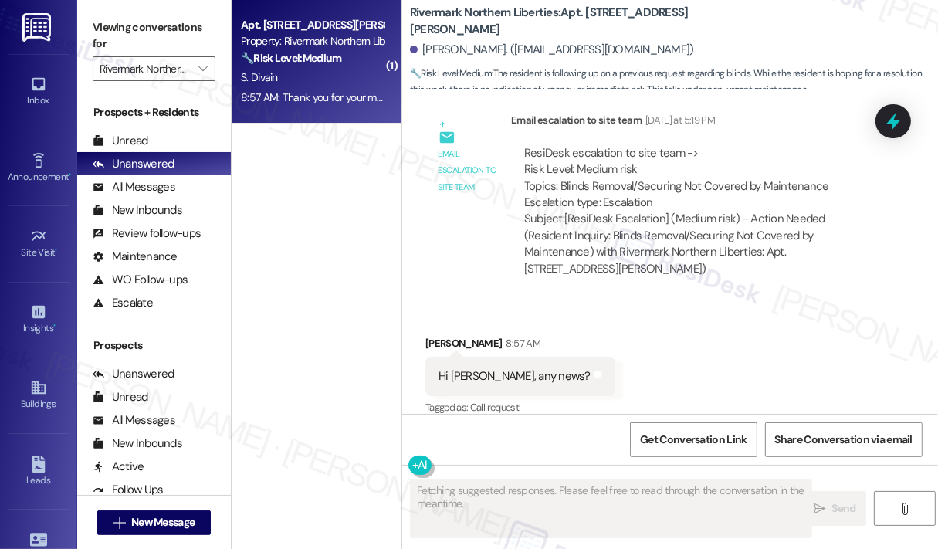
scroll to position [4165, 0]
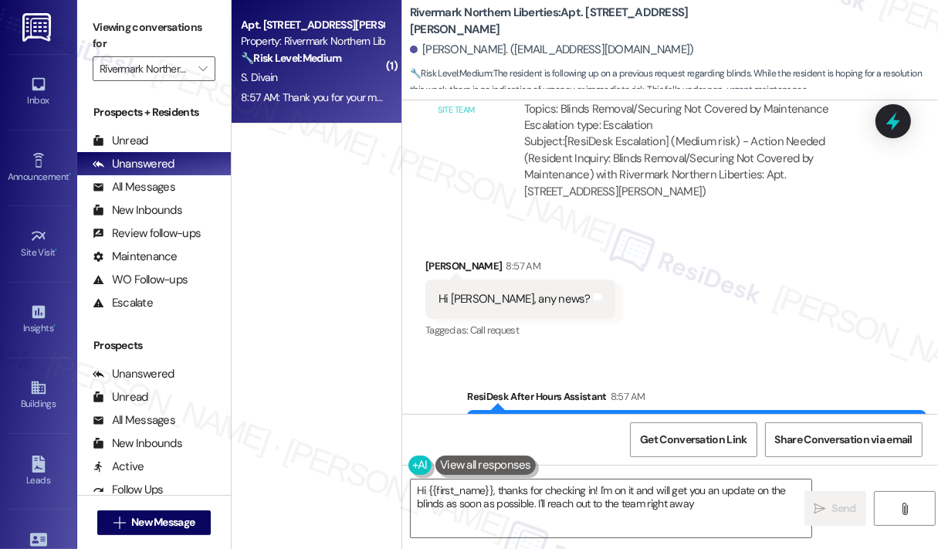
type textarea "Hi {{first_name}}, thanks for checking in! I'm on it and will get you an update…"
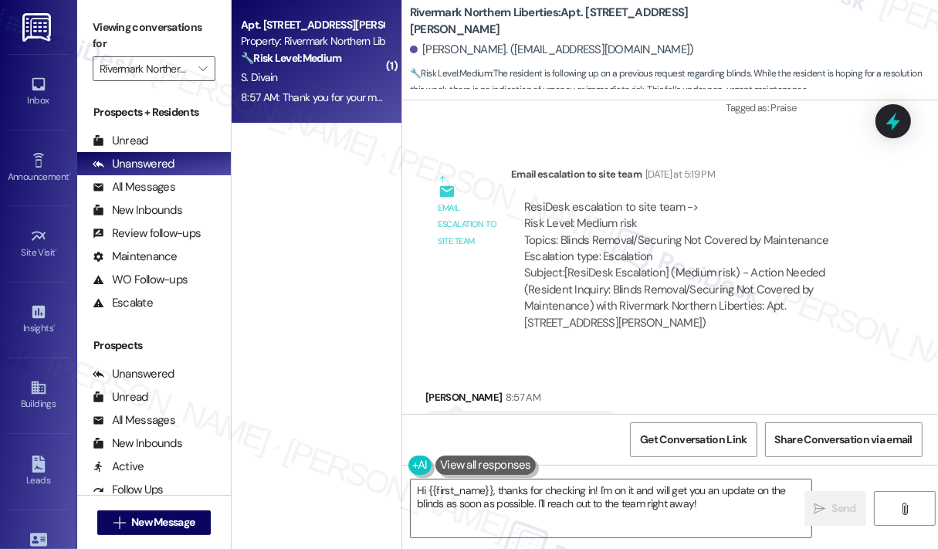
scroll to position [4011, 0]
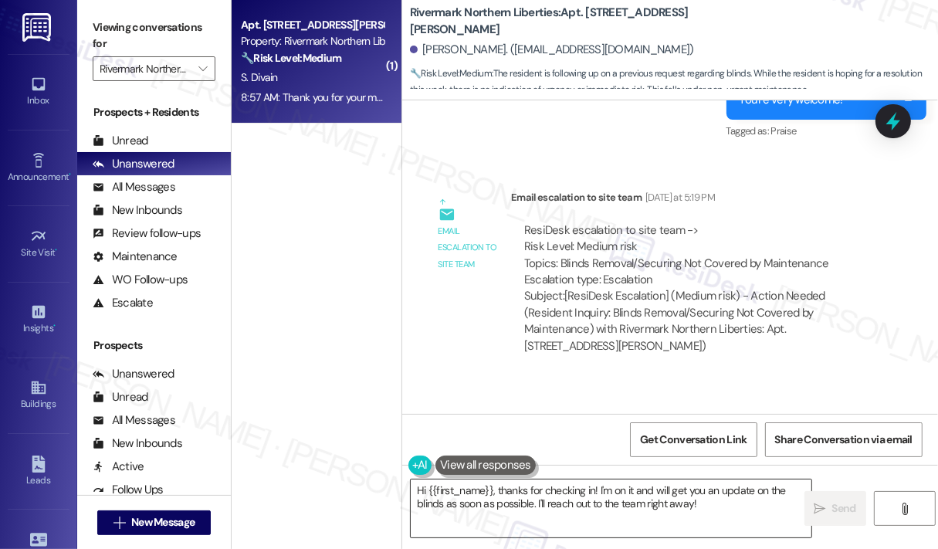
click at [715, 509] on textarea "Hi {{first_name}}, thanks for checking in! I'm on it and will get you an update…" at bounding box center [611, 509] width 401 height 58
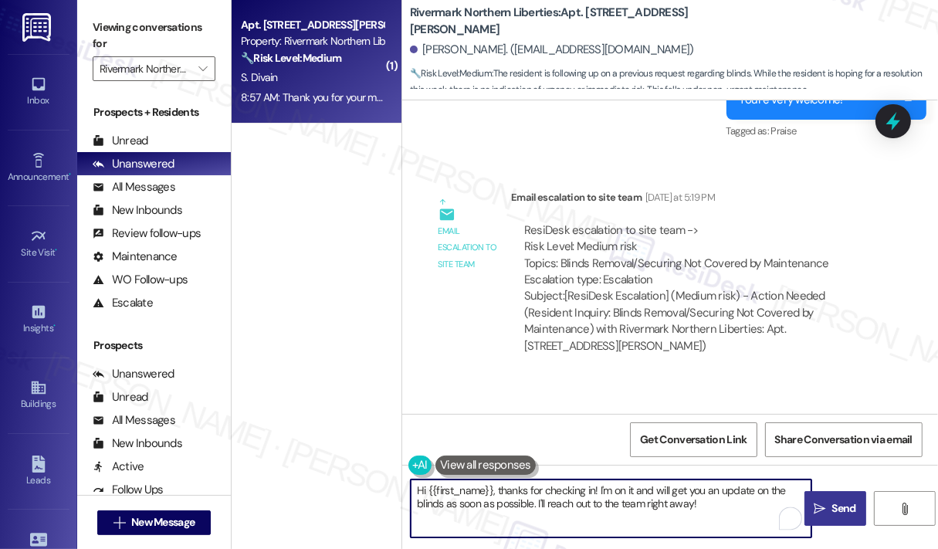
click at [843, 503] on span "Send" at bounding box center [845, 508] width 24 height 16
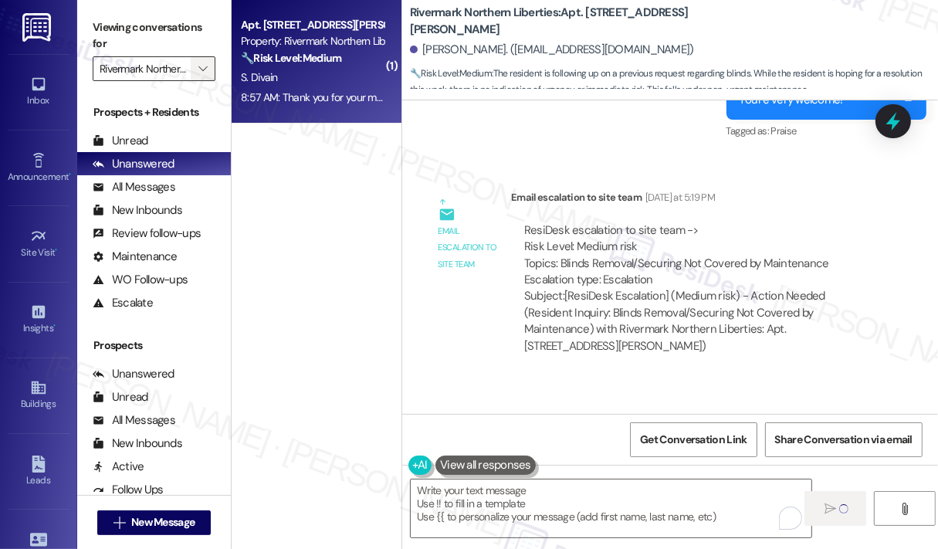
click at [202, 67] on icon "" at bounding box center [202, 69] width 8 height 12
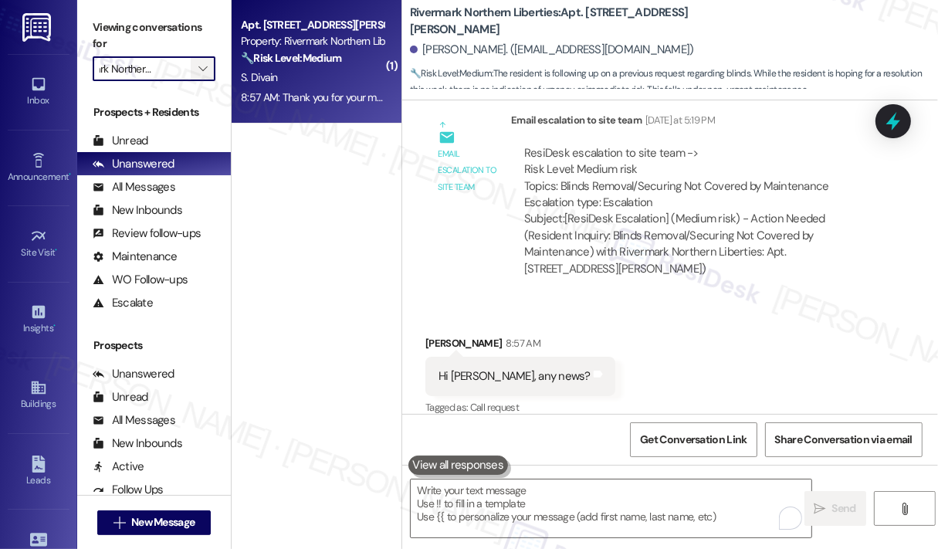
scroll to position [0, 0]
click at [202, 67] on icon "" at bounding box center [202, 69] width 8 height 12
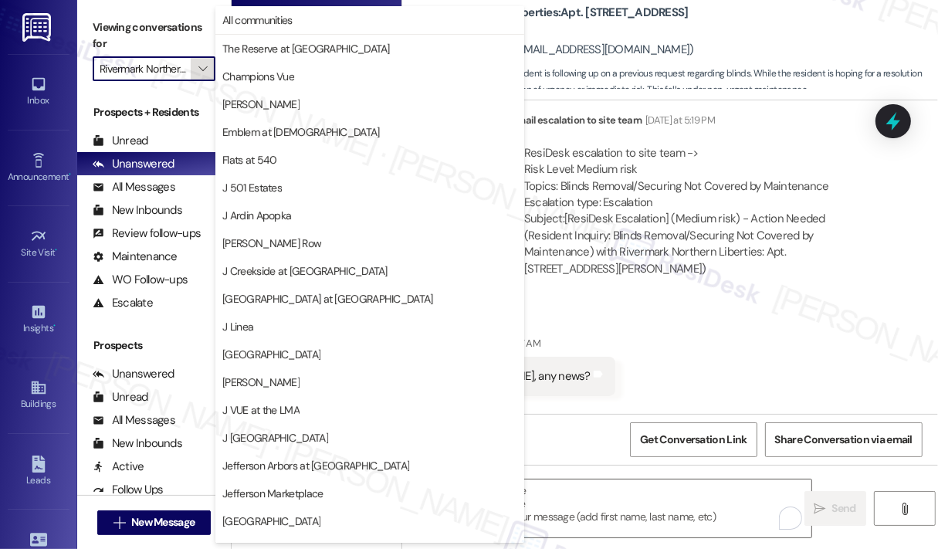
scroll to position [242, 0]
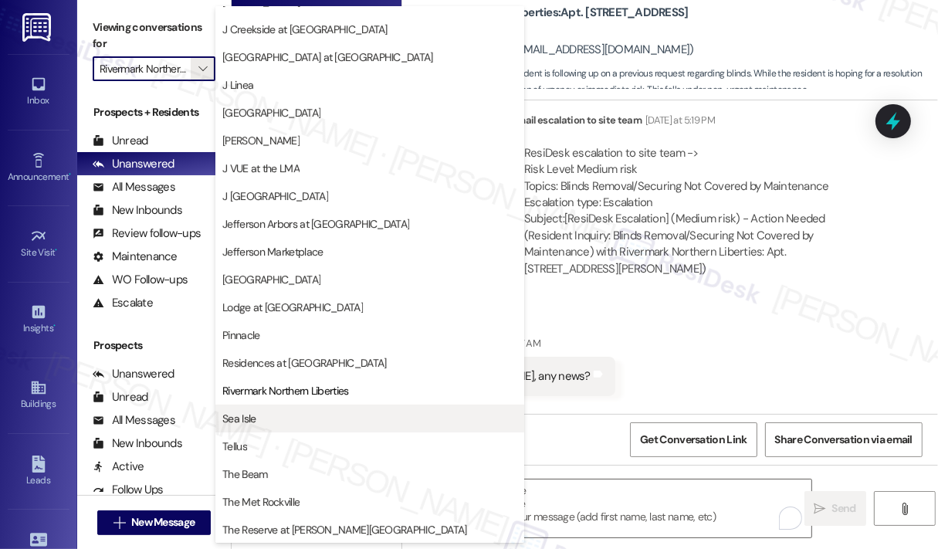
click at [263, 419] on span "Sea Isle" at bounding box center [369, 418] width 295 height 15
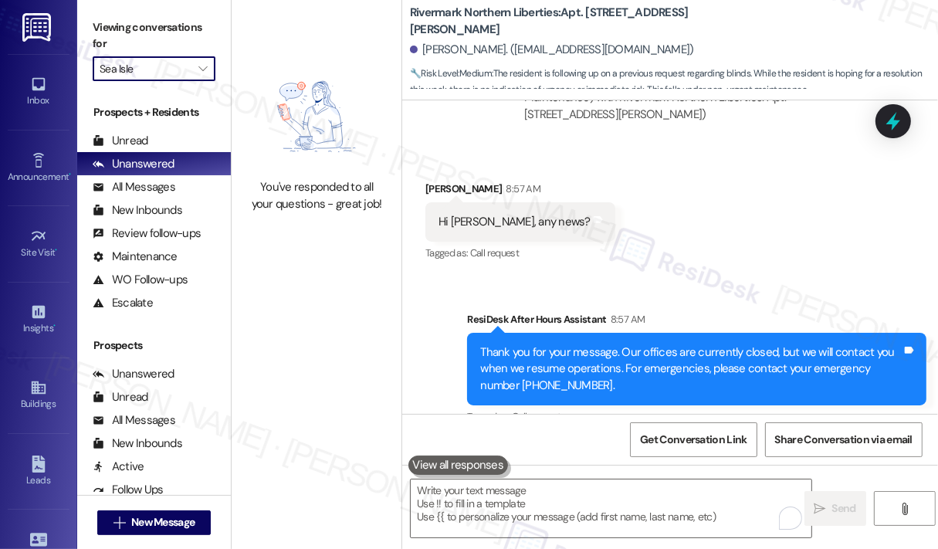
scroll to position [4377, 0]
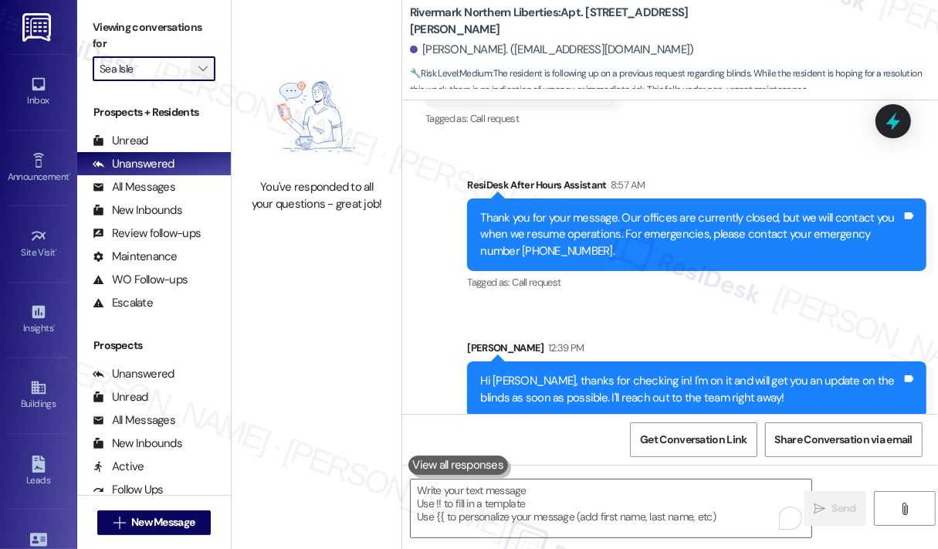
click at [206, 73] on icon "" at bounding box center [202, 69] width 8 height 12
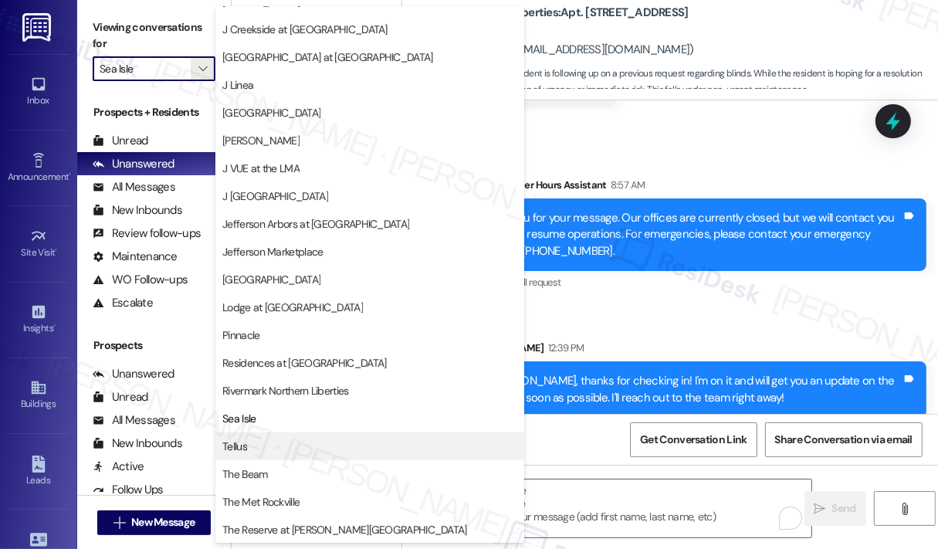
click at [268, 442] on span "Tellus" at bounding box center [369, 446] width 295 height 15
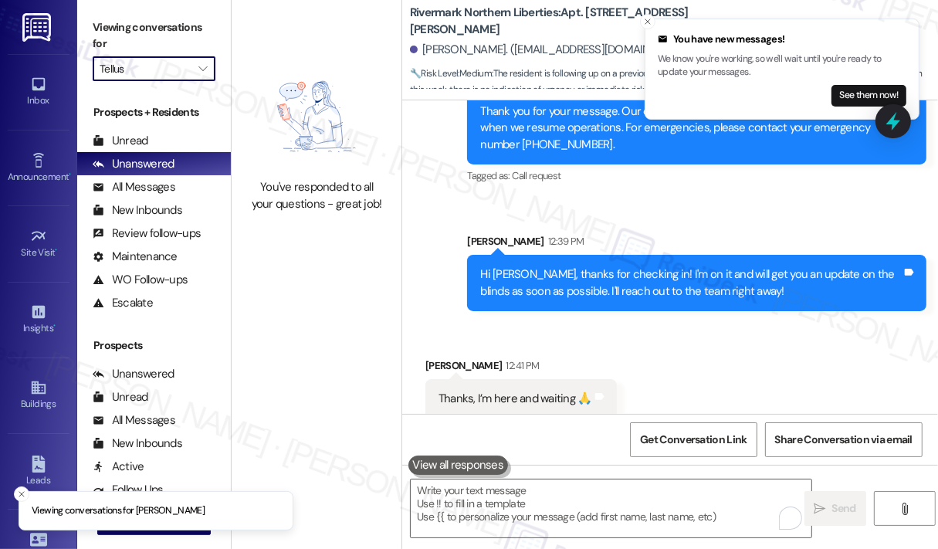
scroll to position [4484, 0]
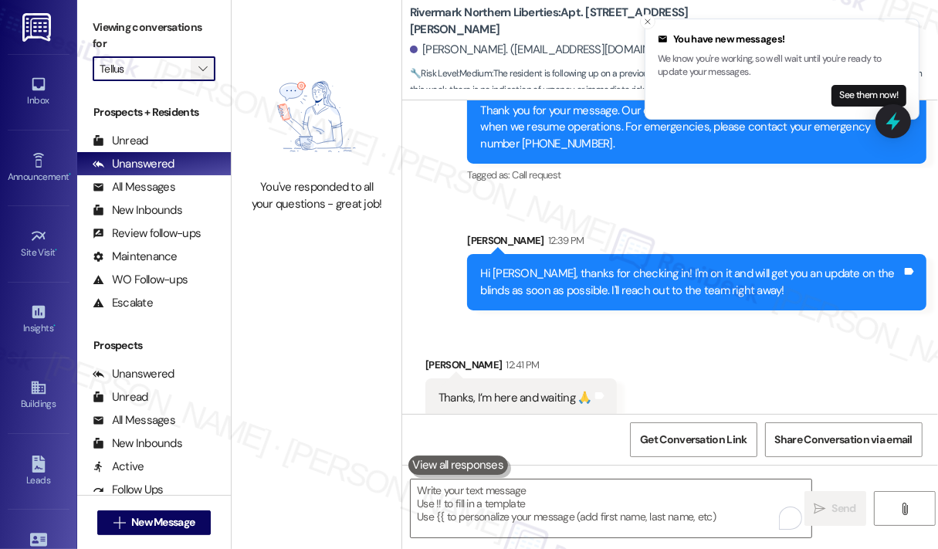
click at [202, 68] on icon "" at bounding box center [202, 69] width 8 height 12
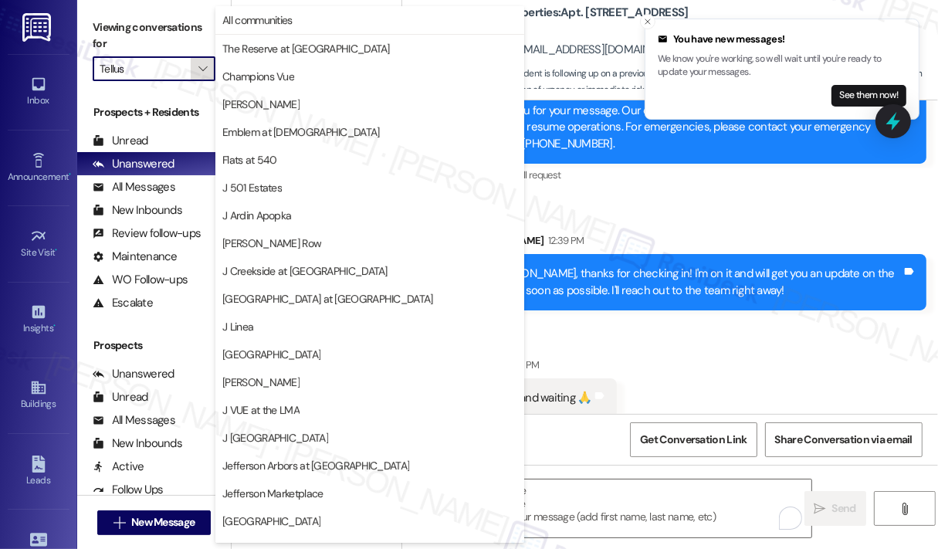
scroll to position [242, 0]
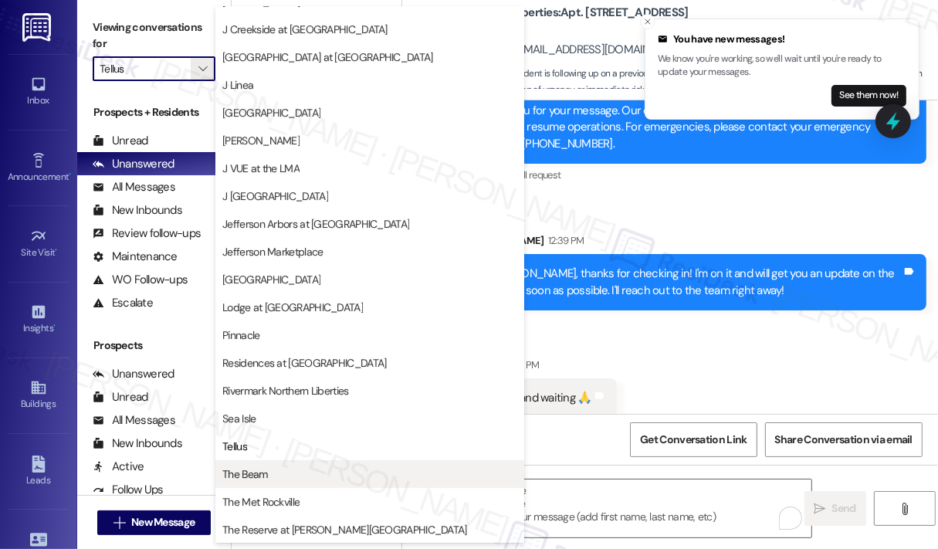
click at [272, 480] on span "The Beam" at bounding box center [369, 473] width 295 height 15
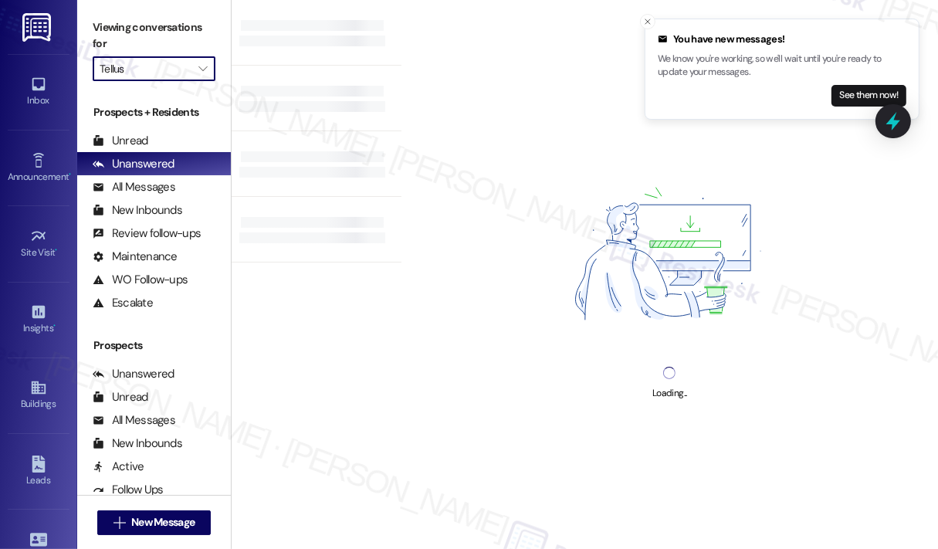
type input "The Beam"
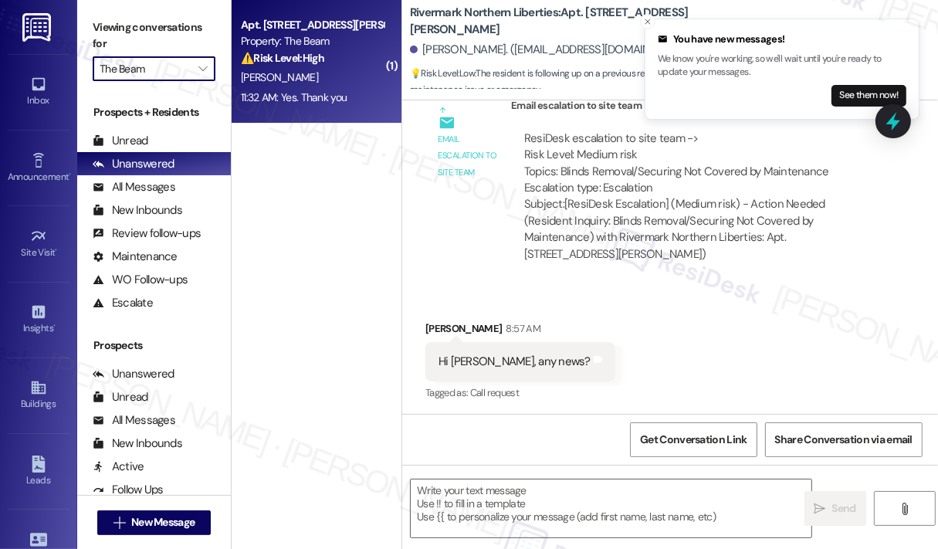
type textarea "Fetching suggested responses. Please feel free to read through the conversation…"
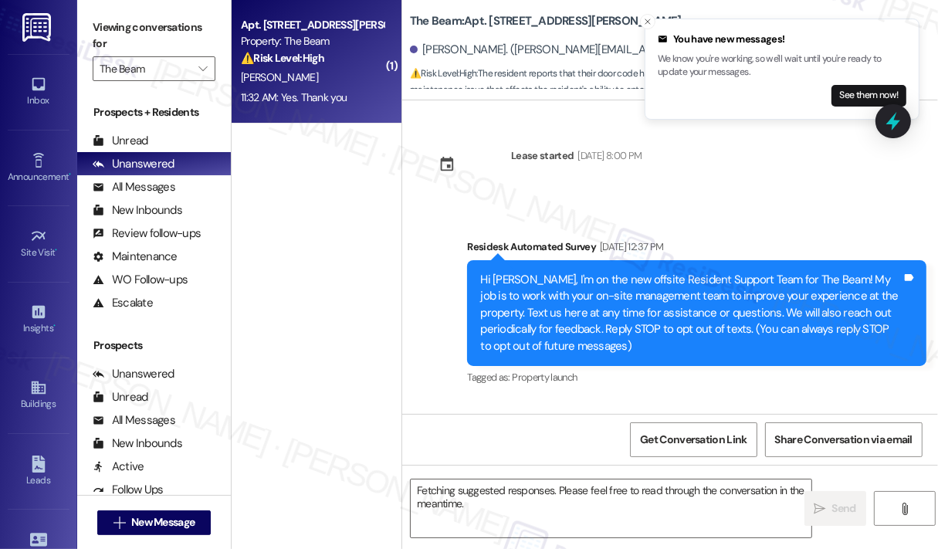
scroll to position [39008, 0]
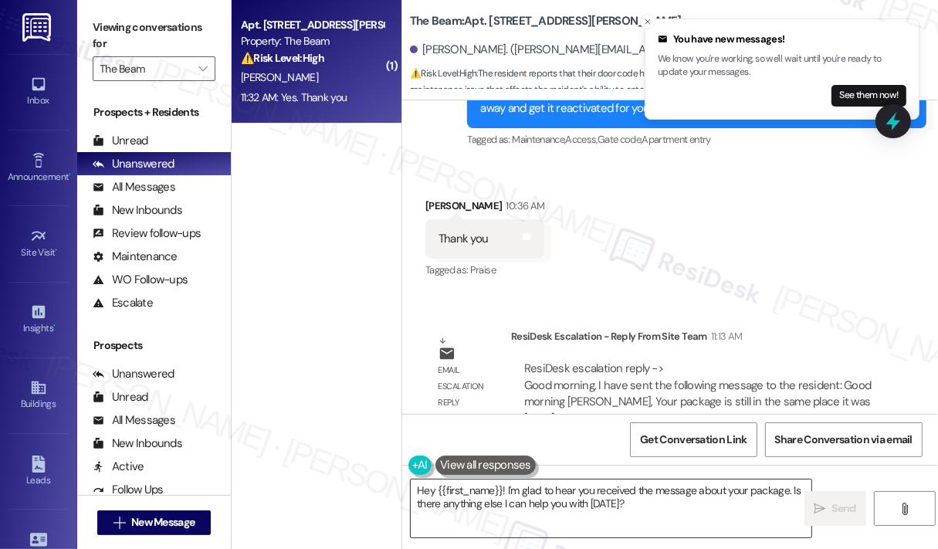
click at [702, 507] on textarea "Hey {{first_name}}! I'm glad to hear you received the message about your packag…" at bounding box center [611, 509] width 401 height 58
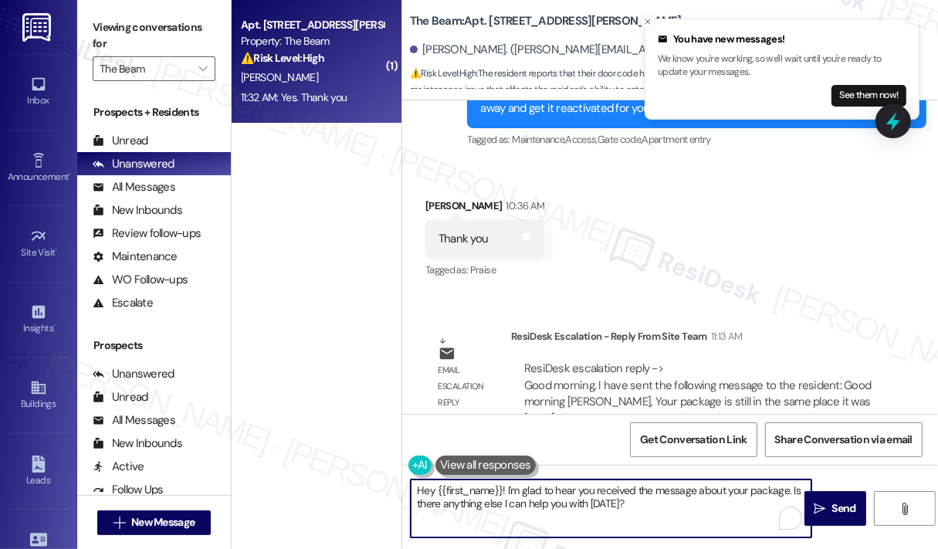
drag, startPoint x: 702, startPoint y: 509, endPoint x: 788, endPoint y: 490, distance: 87.7
click at [788, 490] on textarea "Hey {{first_name}}! I'm glad to hear you received the message about your packag…" at bounding box center [611, 509] width 401 height 58
type textarea "Hey {{first_name}}! I'm glad to hear you received the message about your packag…"
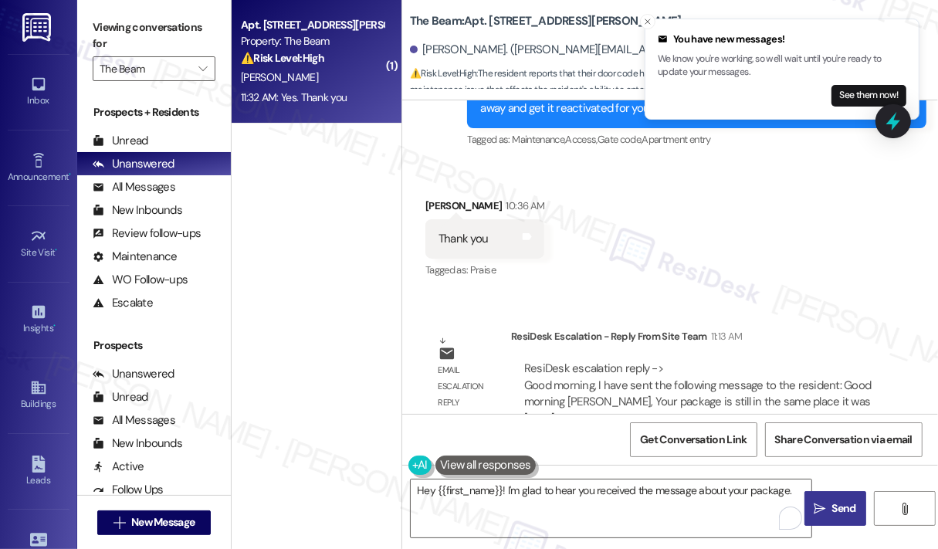
click at [832, 497] on button " Send" at bounding box center [836, 508] width 62 height 35
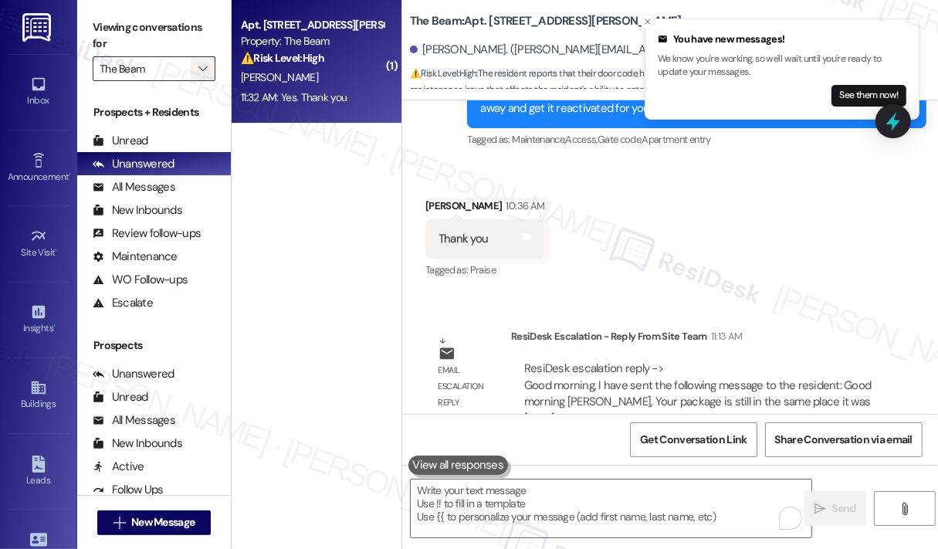
scroll to position [39007, 0]
click at [202, 70] on icon "" at bounding box center [202, 69] width 8 height 12
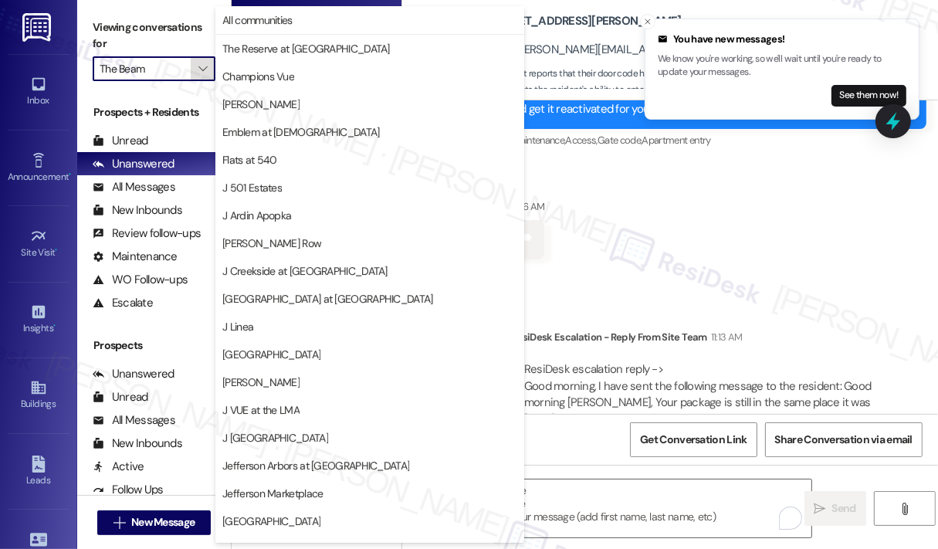
scroll to position [242, 0]
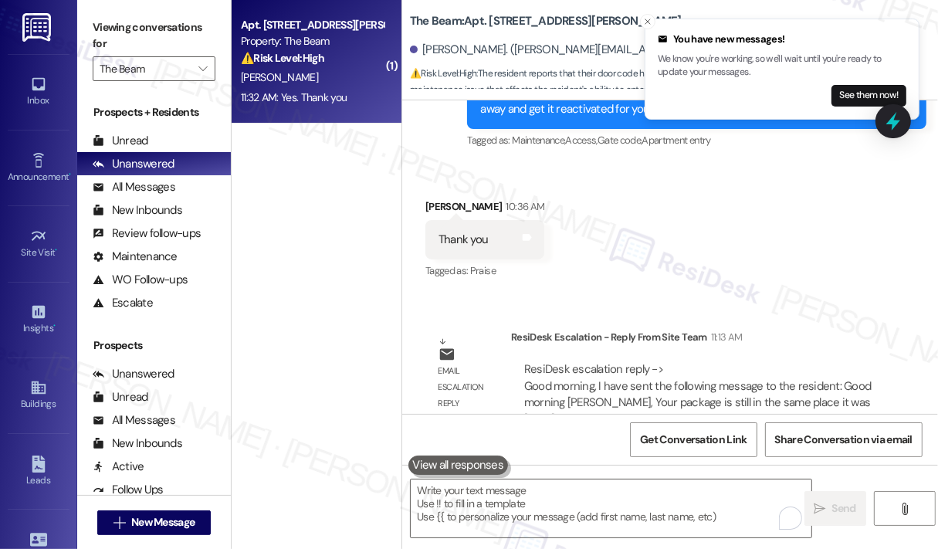
scroll to position [39115, 0]
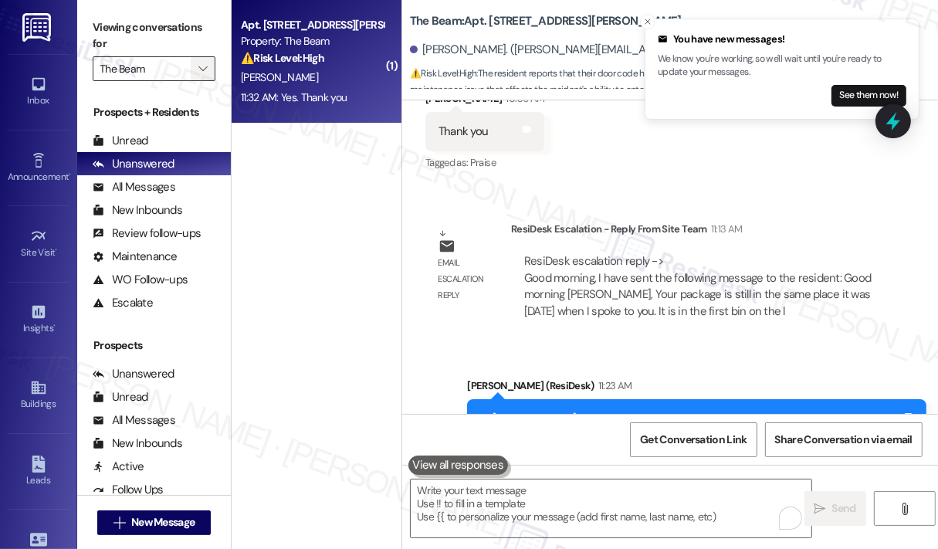
click at [202, 71] on icon "" at bounding box center [202, 69] width 8 height 12
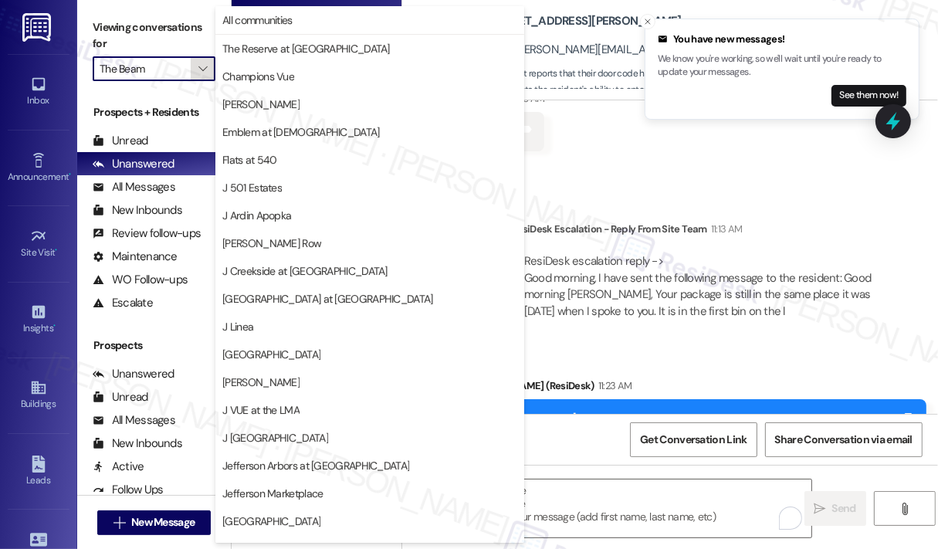
scroll to position [242, 0]
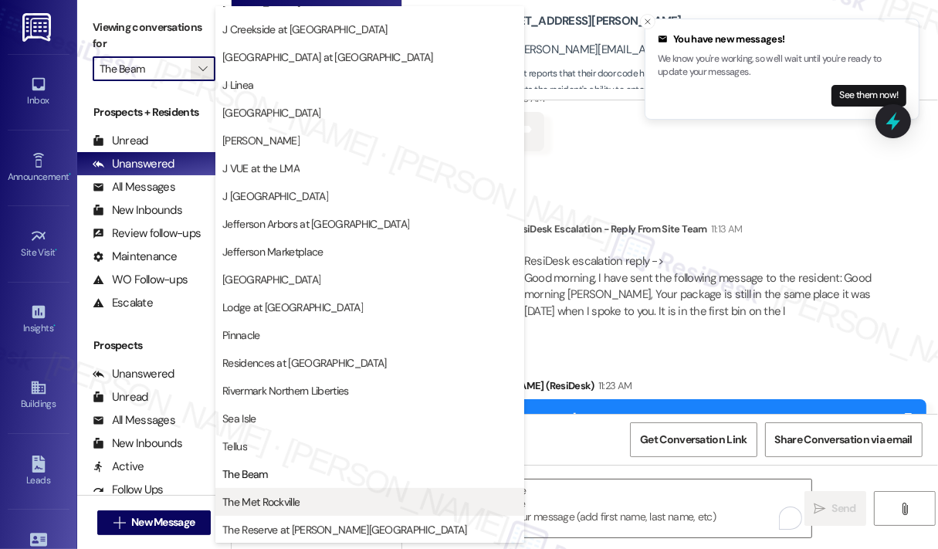
click at [290, 494] on span "The Met Rockville" at bounding box center [260, 501] width 77 height 15
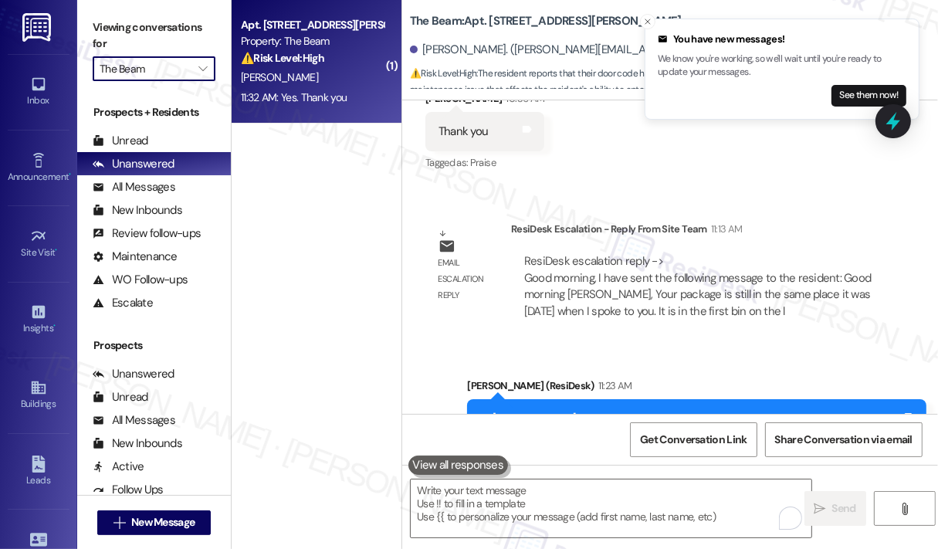
type input "The Met Rockville"
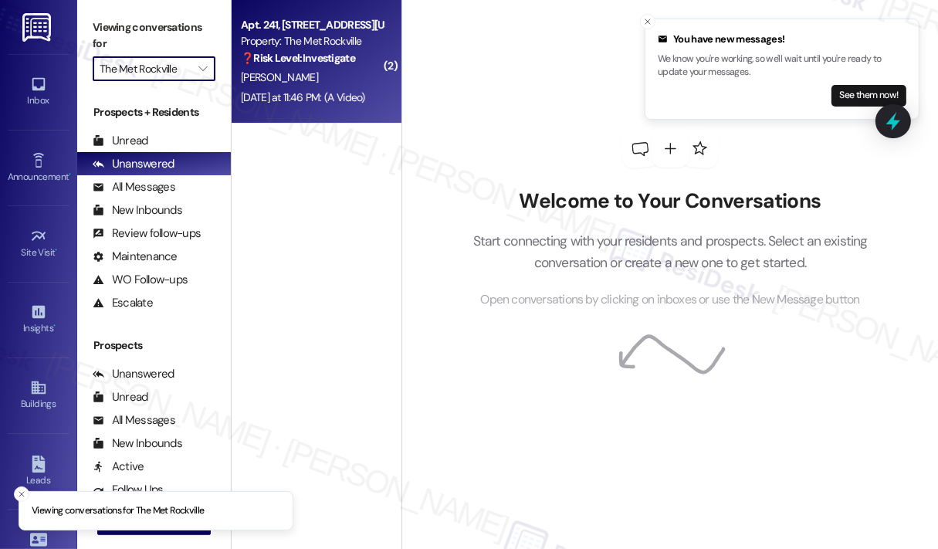
click at [319, 86] on div "[PERSON_NAME]" at bounding box center [312, 77] width 146 height 19
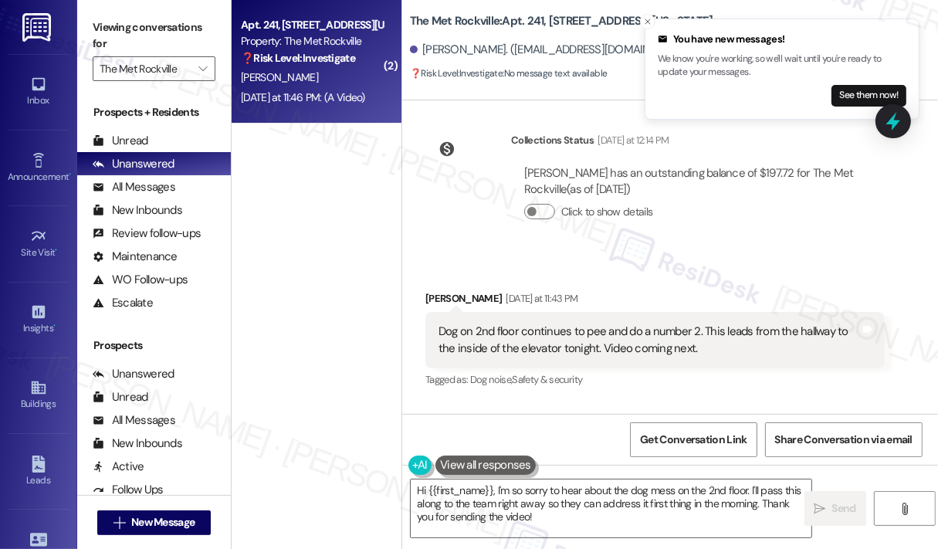
scroll to position [3885, 0]
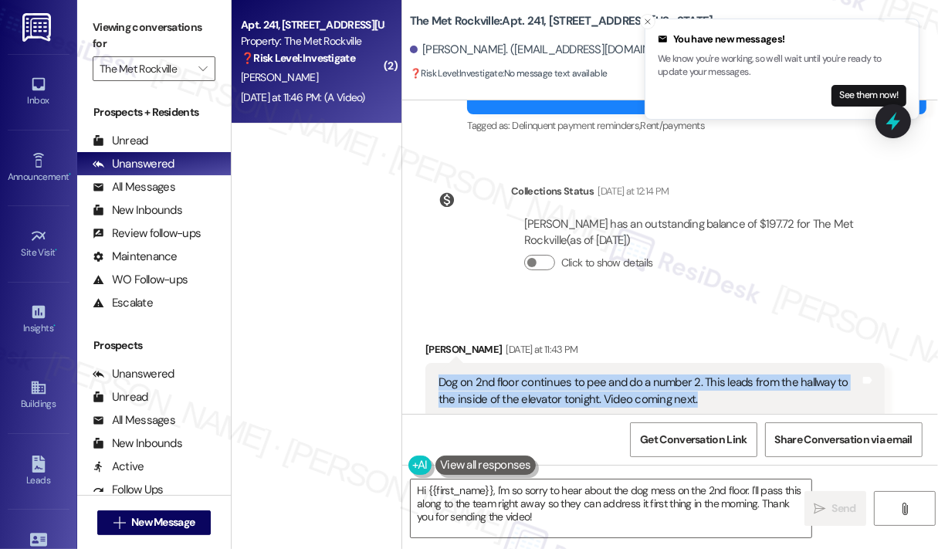
drag, startPoint x: 711, startPoint y: 353, endPoint x: 436, endPoint y: 336, distance: 275.5
click at [437, 375] on div "Dog on 2nd floor continues to pee and do a number 2. This leads from the hallwa…" at bounding box center [649, 391] width 425 height 33
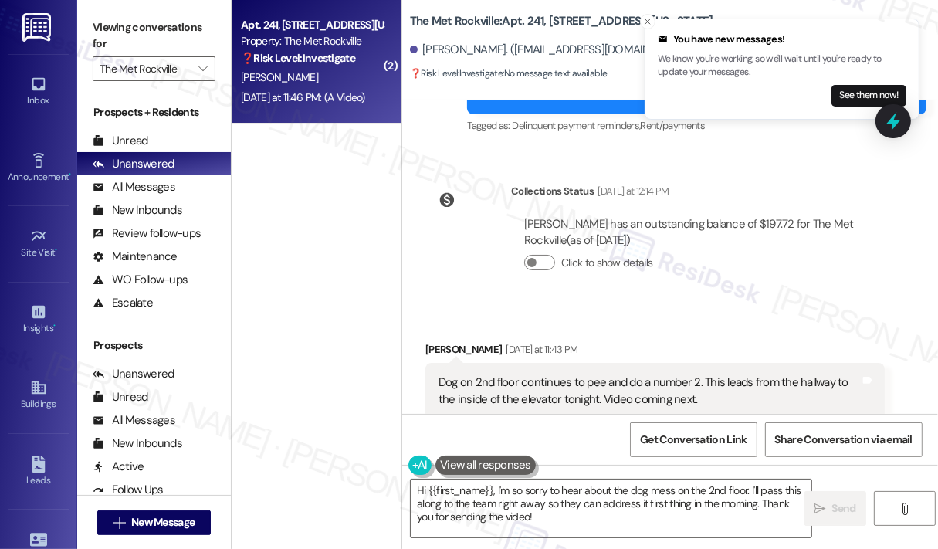
drag, startPoint x: 496, startPoint y: 336, endPoint x: 757, endPoint y: 381, distance: 264.9
click at [757, 419] on div "Tagged as: Dog noise , Click to highlight conversations about Dog noise Safety …" at bounding box center [656, 430] width 460 height 22
click at [599, 375] on div "Dog on 2nd floor continues to pee and do a number 2. This leads from the hallwa…" at bounding box center [650, 391] width 422 height 33
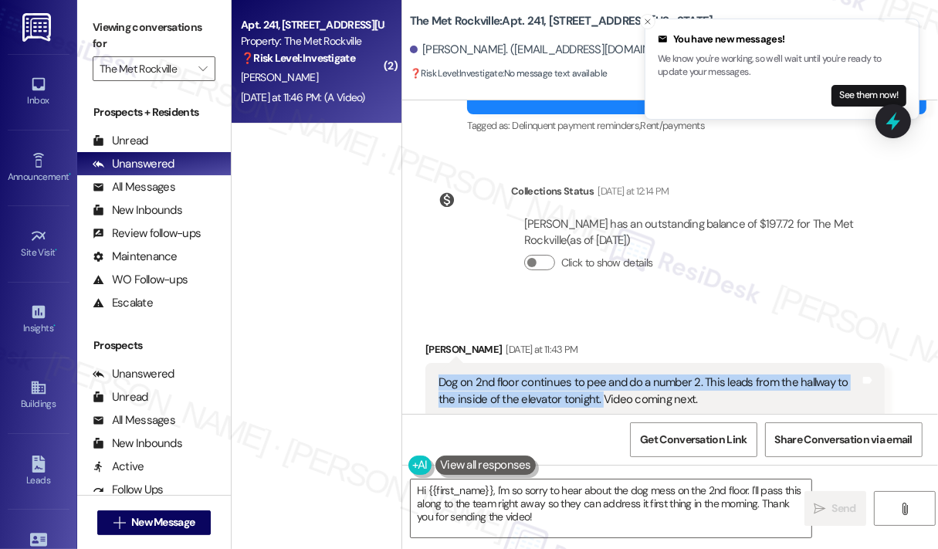
drag, startPoint x: 597, startPoint y: 348, endPoint x: 439, endPoint y: 334, distance: 158.9
click at [439, 375] on div "Dog on 2nd floor continues to pee and do a number 2. This leads from the hallwa…" at bounding box center [650, 391] width 422 height 33
copy div "Dog on 2nd floor continues to pee and do a number 2. This leads from the hallwa…"
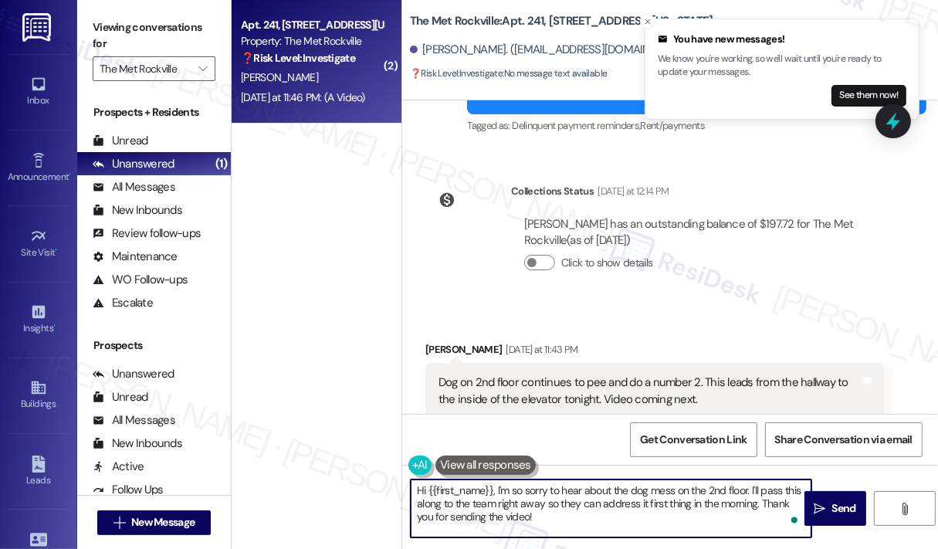
drag, startPoint x: 575, startPoint y: 521, endPoint x: 494, endPoint y: 490, distance: 87.1
click at [494, 490] on textarea "Hi {{first_name}}, I'm so sorry to hear about the dog mess on the 2nd floor. I'…" at bounding box center [611, 509] width 401 height 58
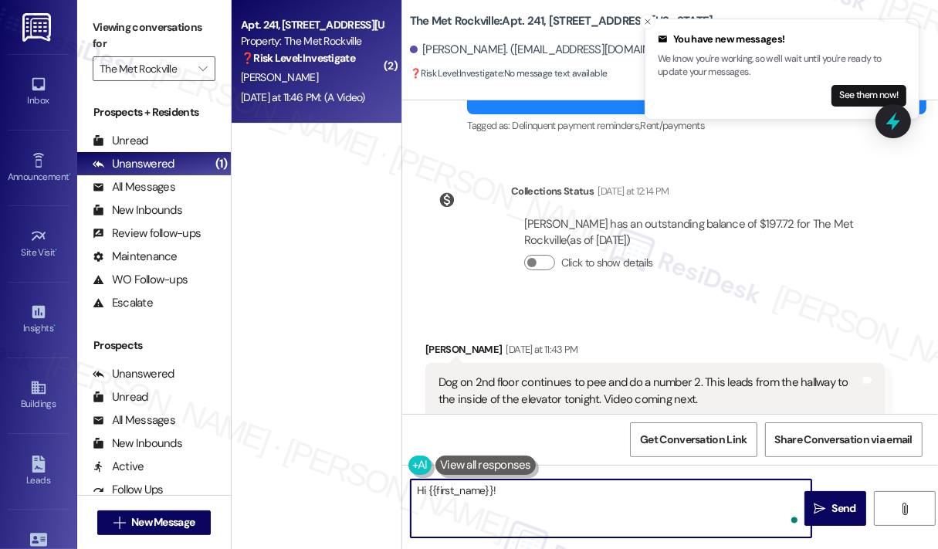
paste textarea "Thank you for reaching out. Can you let us know if you’ve noticed this happenin…"
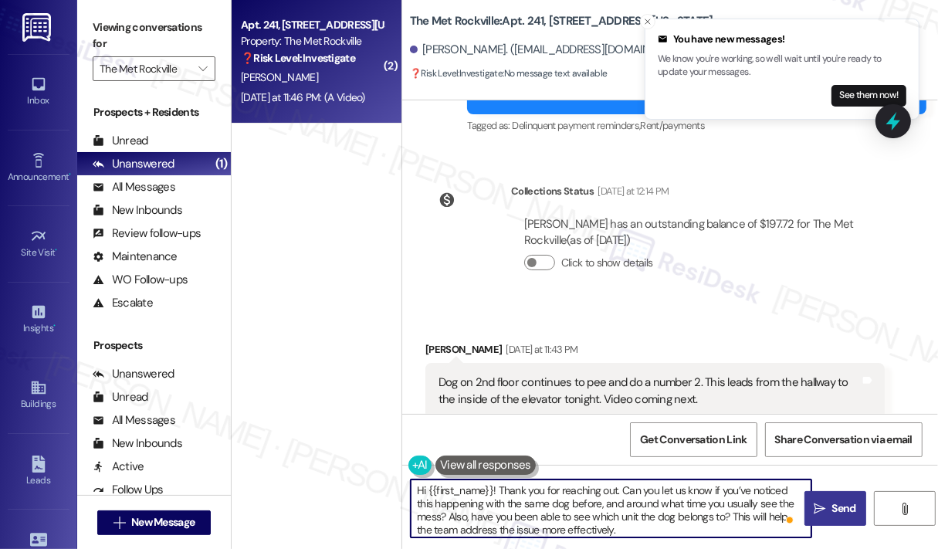
type textarea "Hi {{first_name}}! Thank you for reaching out. Can you let us know if you’ve no…"
click at [838, 503] on span "Send" at bounding box center [845, 508] width 24 height 16
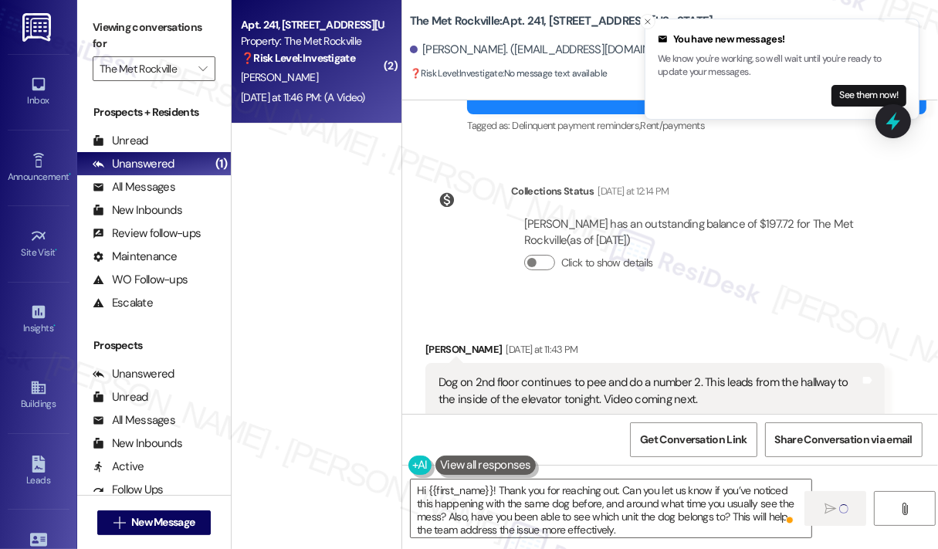
click at [716, 307] on div "Received via SMS [PERSON_NAME] [DATE] at 11:43 PM Dog on 2nd floor continues to…" at bounding box center [670, 380] width 536 height 147
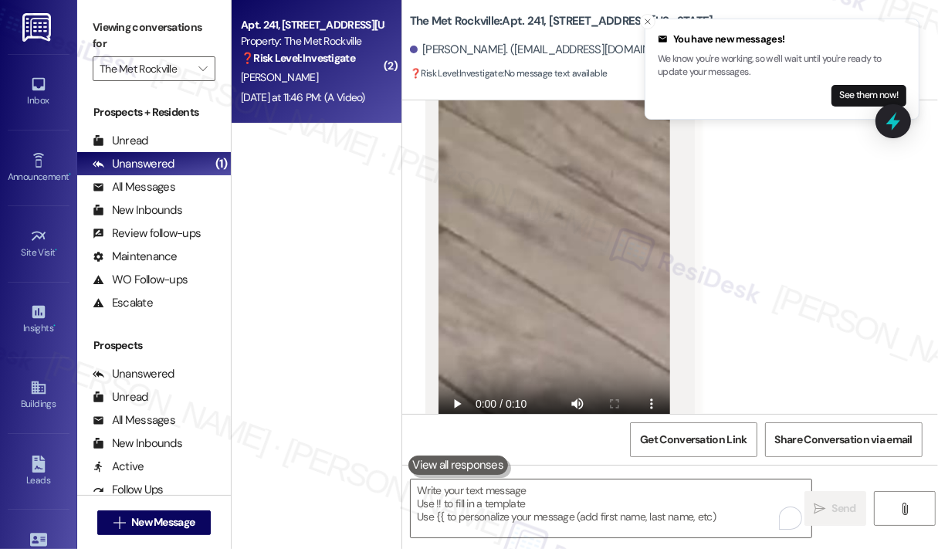
scroll to position [4748, 0]
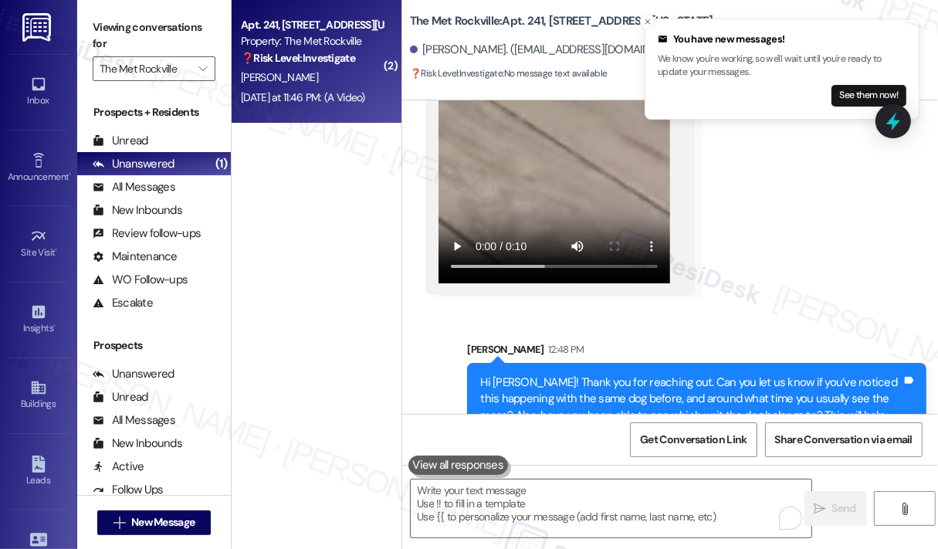
click at [306, 265] on div "( 2 ) Apt. [STREET_ADDRESS][US_STATE] Property: The Met Rockville ❓ Risk Level:…" at bounding box center [317, 219] width 170 height 439
click at [196, 69] on span "" at bounding box center [202, 68] width 15 height 25
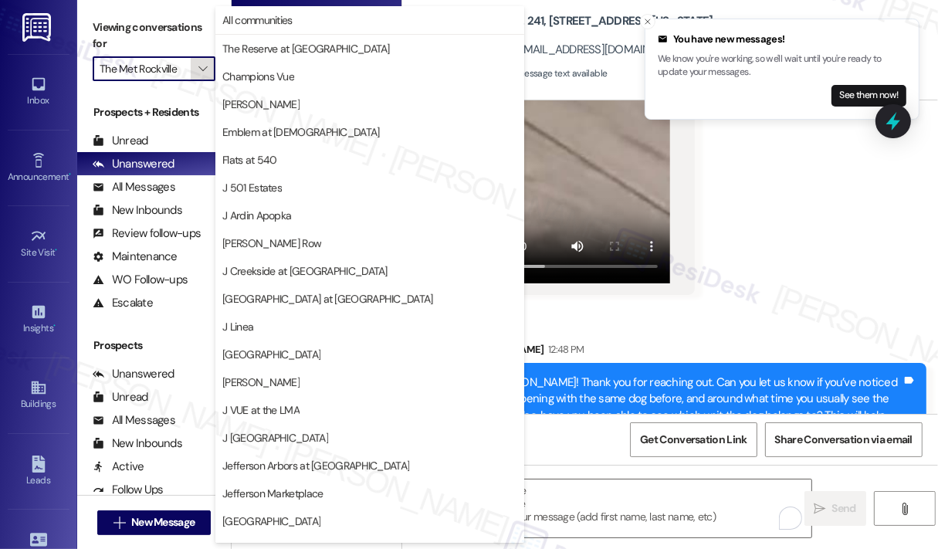
scroll to position [242, 0]
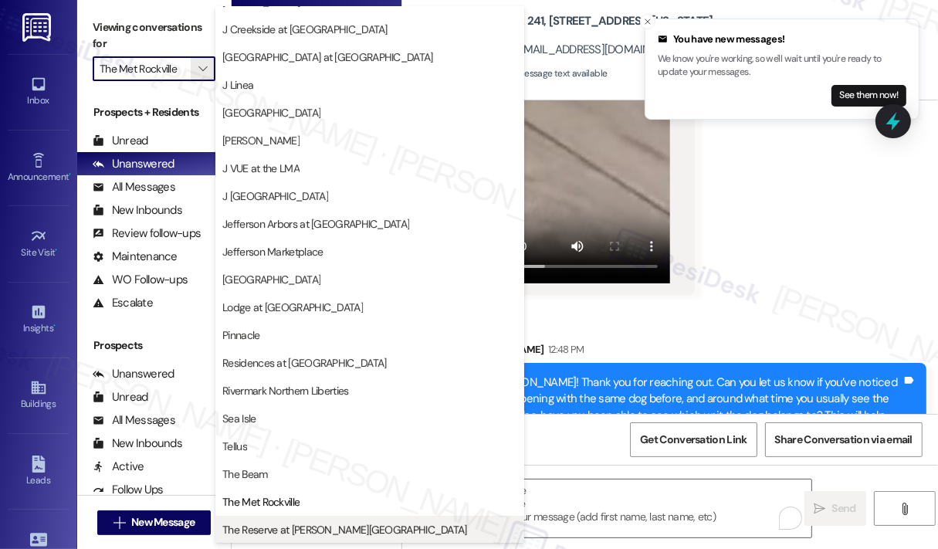
click at [361, 521] on button "The Reserve at [PERSON_NAME][GEOGRAPHIC_DATA]" at bounding box center [369, 530] width 309 height 28
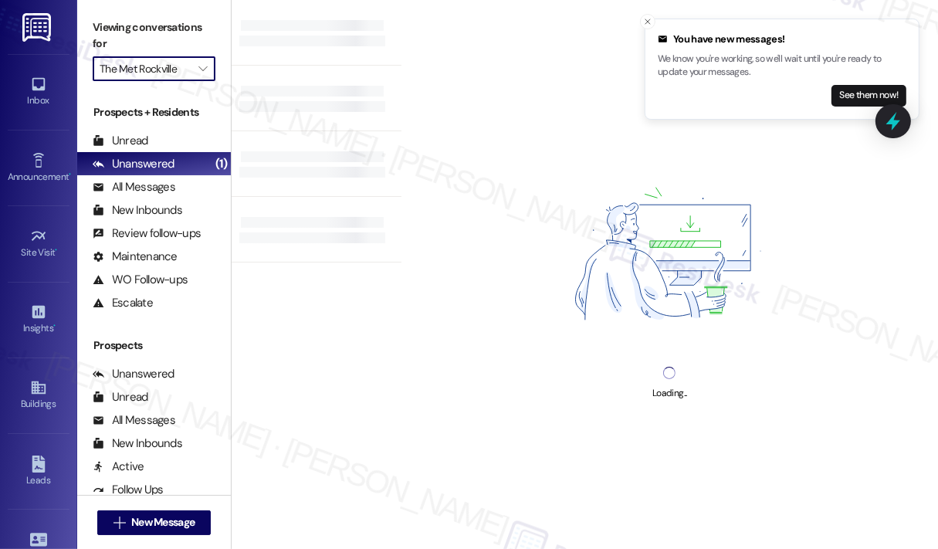
type input "The Reserve at [PERSON_NAME][GEOGRAPHIC_DATA]"
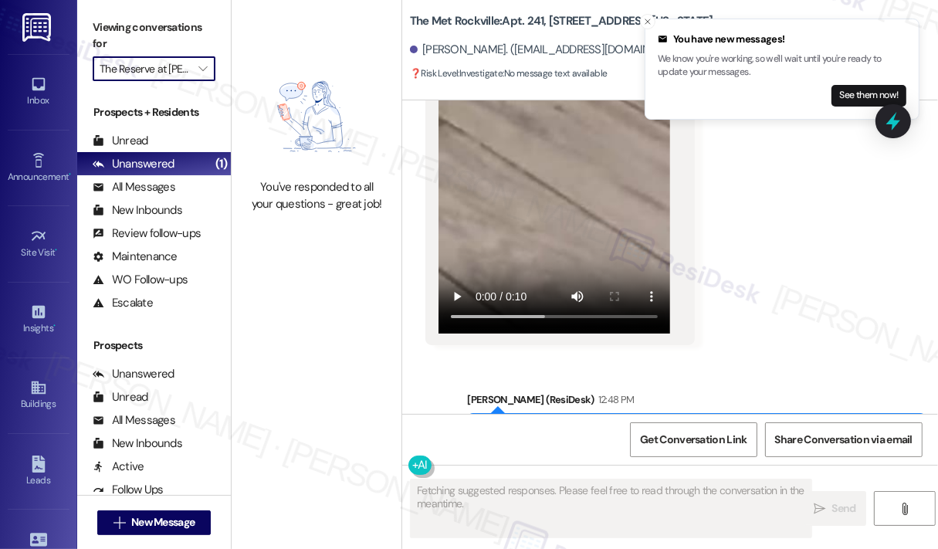
scroll to position [4771, 0]
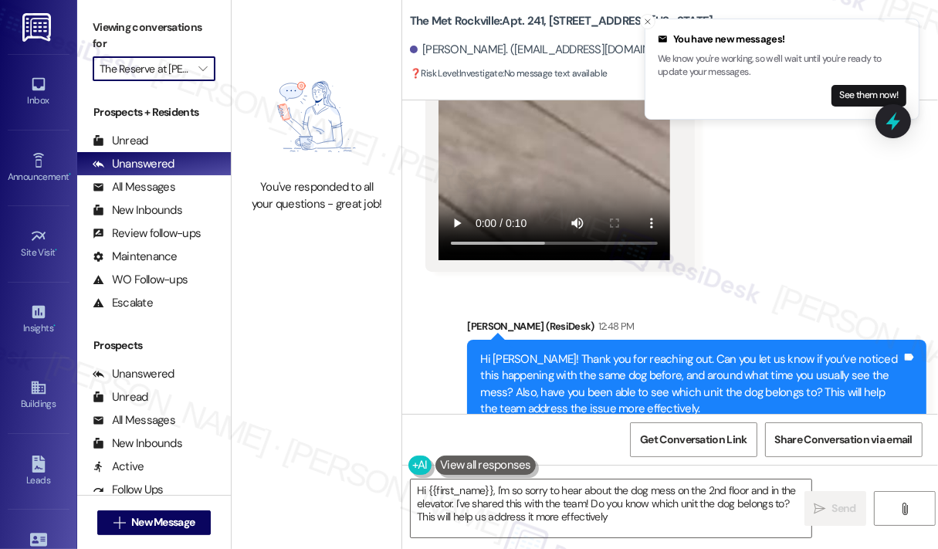
type textarea "Hi {{first_name}}, I'm so sorry to hear about the dog mess on the 2nd floor and…"
